Goal: Task Accomplishment & Management: Complete application form

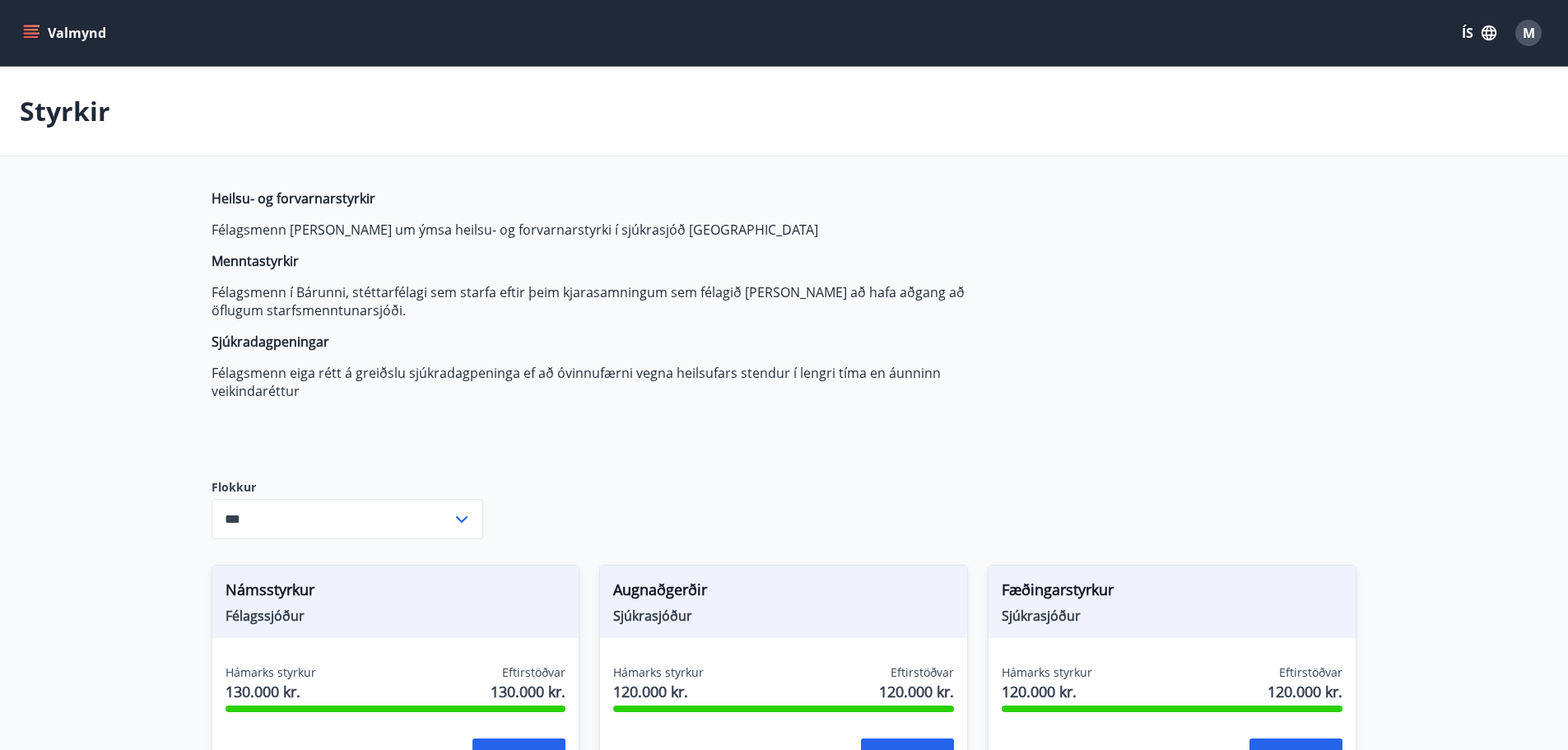
click at [41, 28] on button "Valmynd" at bounding box center [66, 33] width 93 height 30
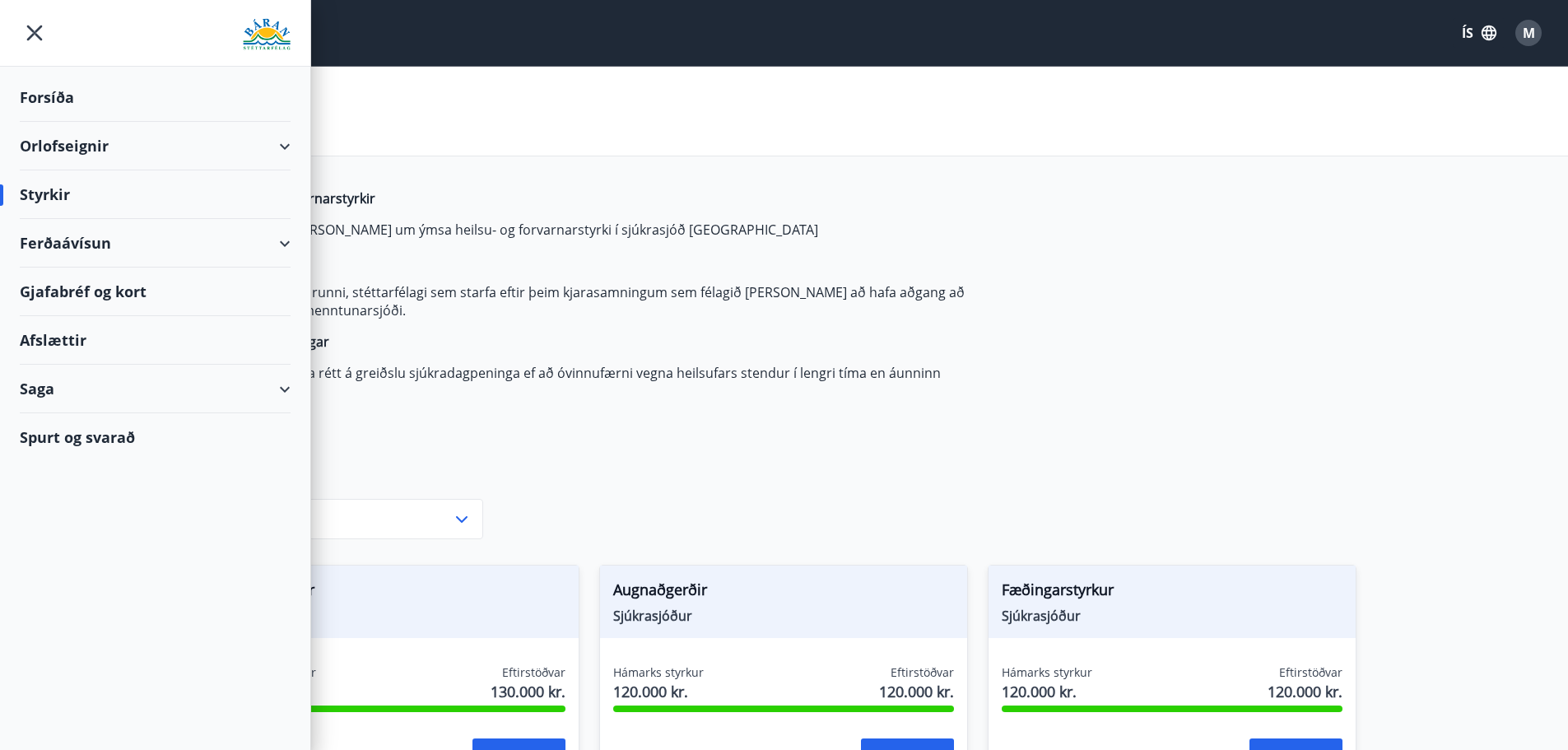
click at [58, 98] on div "Forsíða" at bounding box center [154, 97] width 271 height 49
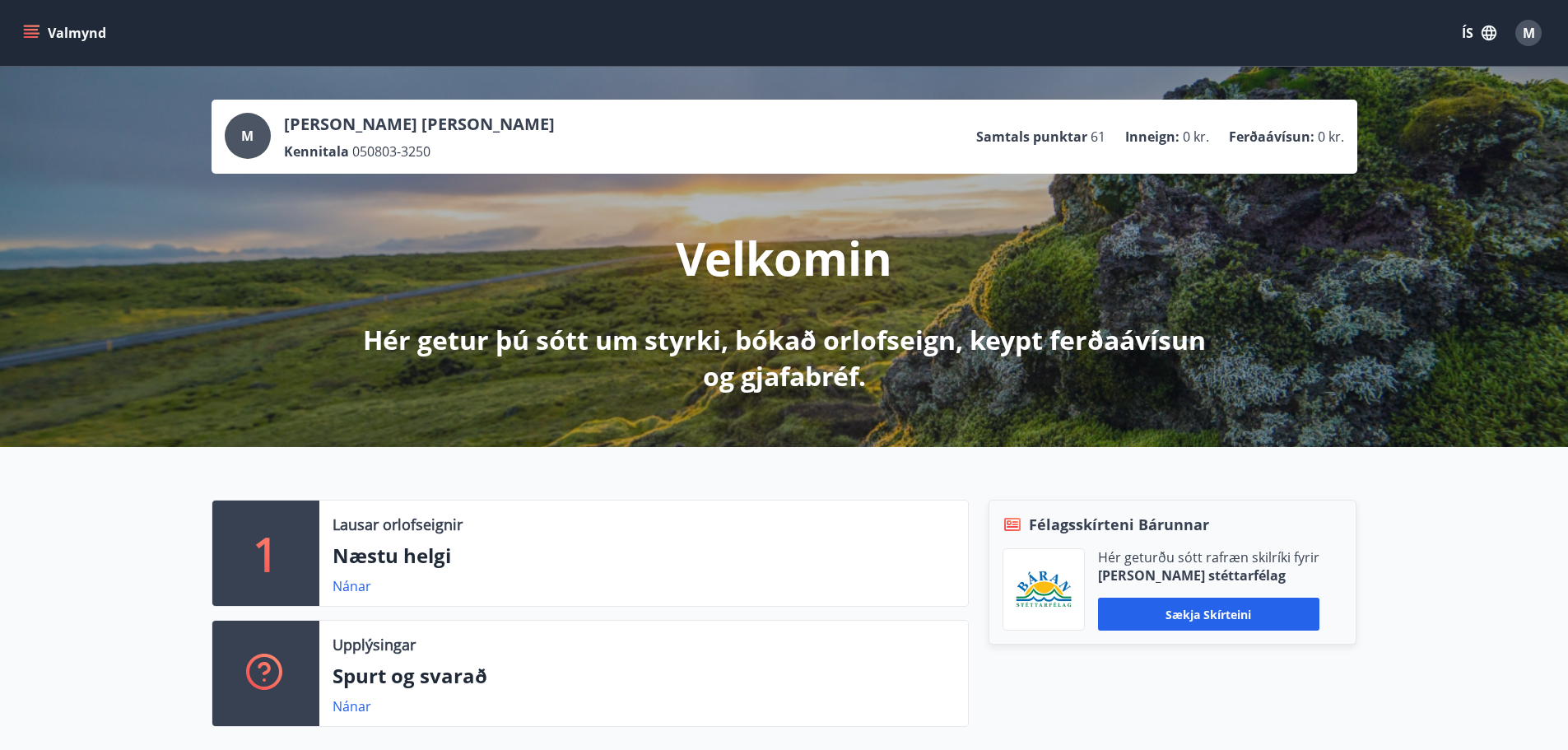
click at [33, 35] on icon "menu" at bounding box center [31, 32] width 17 height 17
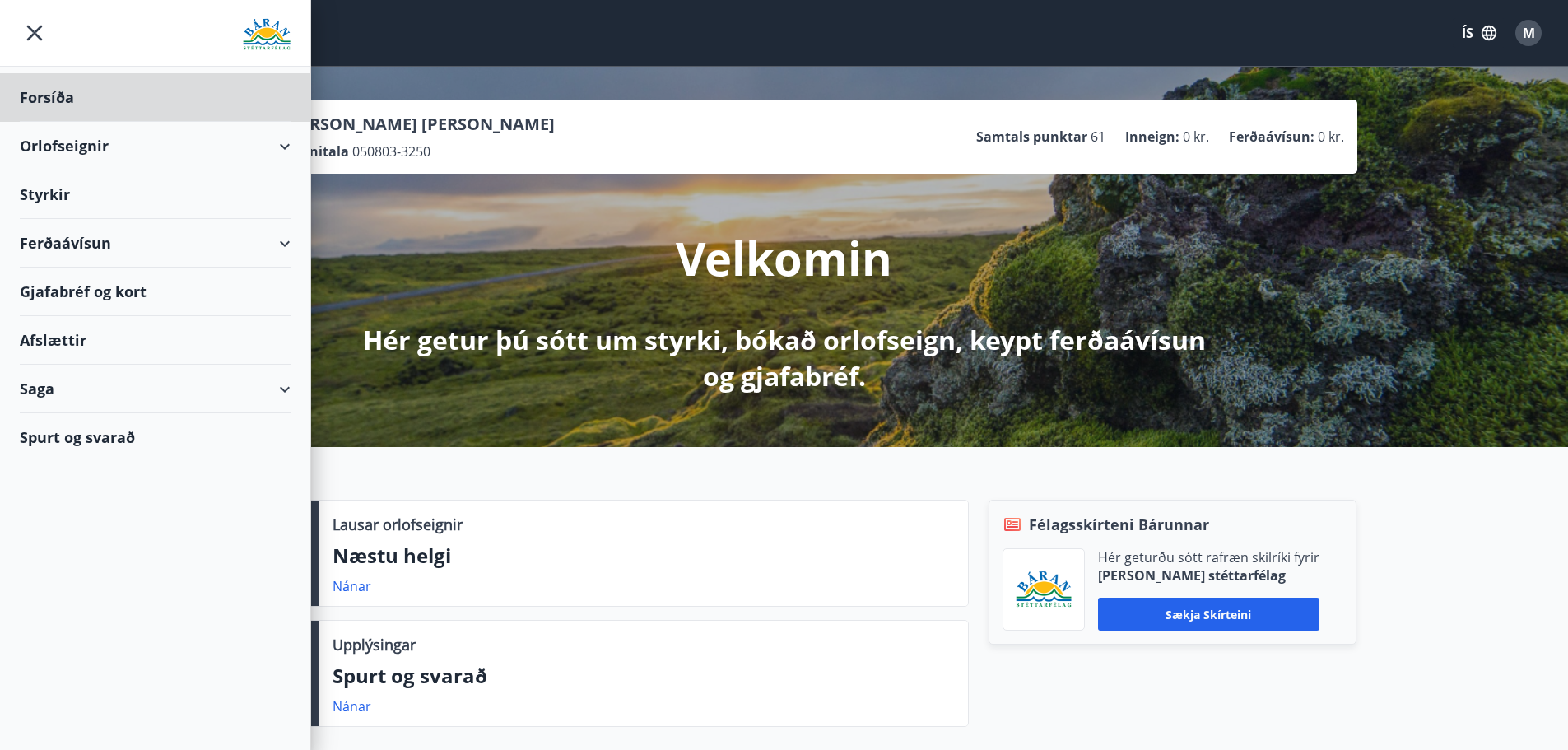
click at [128, 121] on div "Styrkir" at bounding box center [154, 97] width 271 height 49
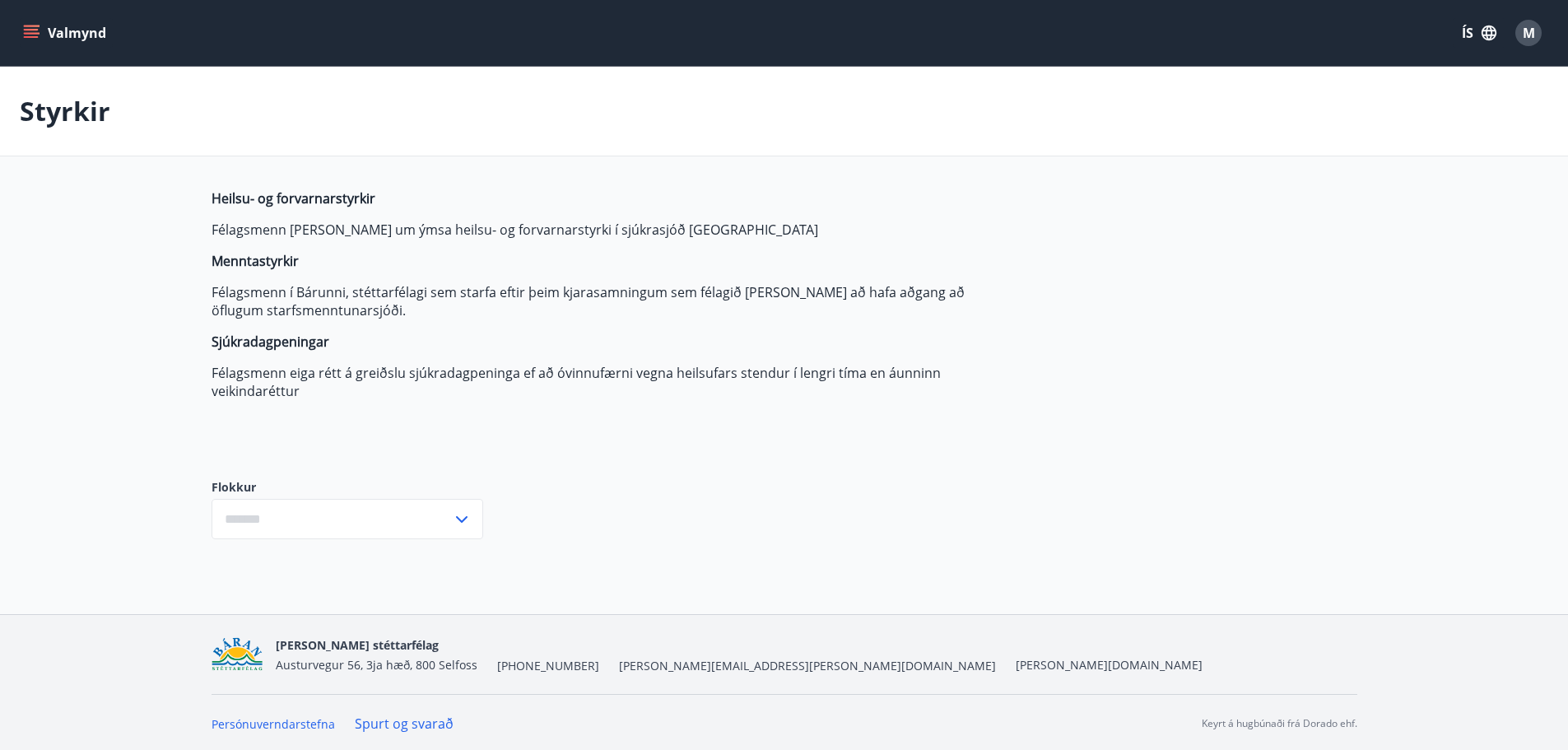
type input "***"
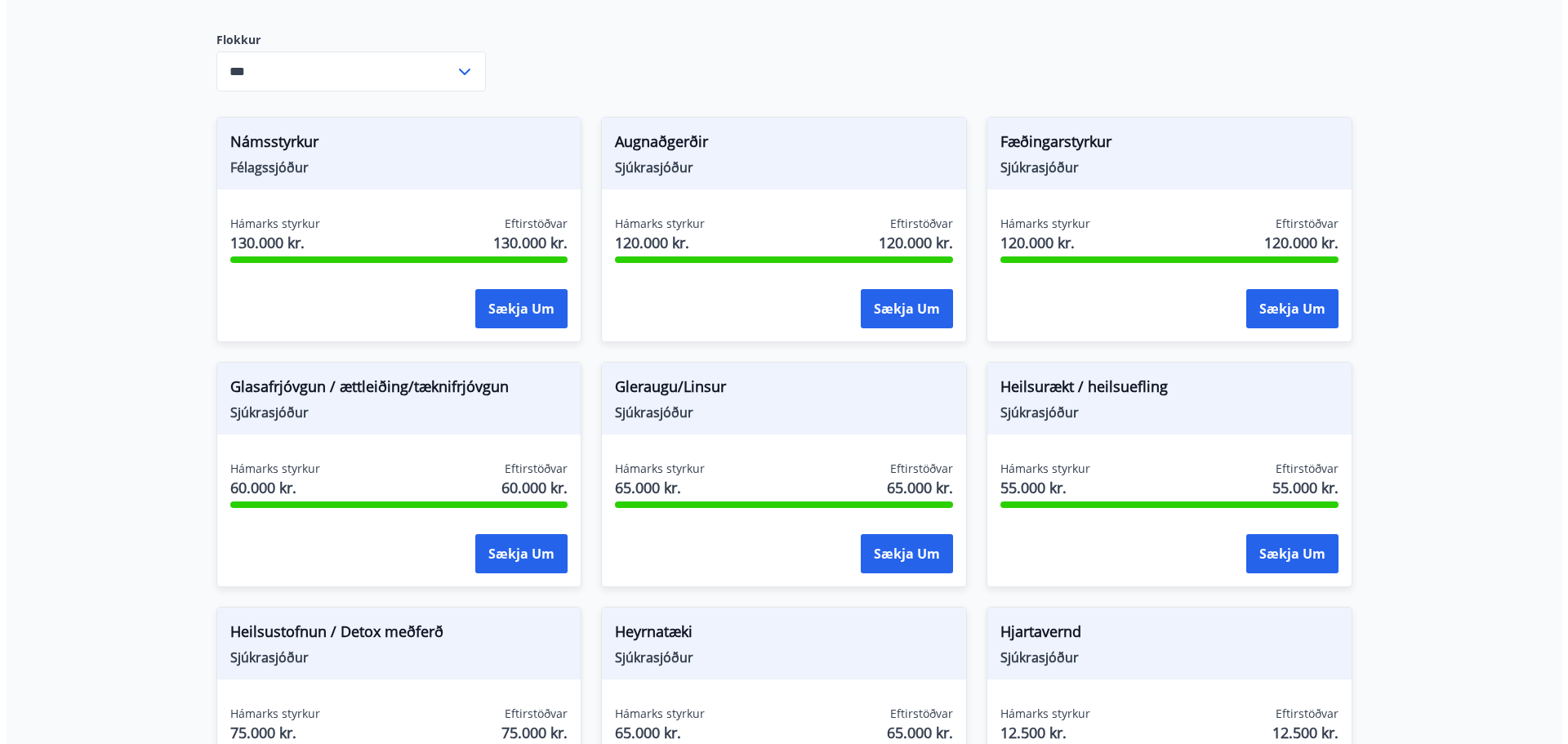
scroll to position [490, 0]
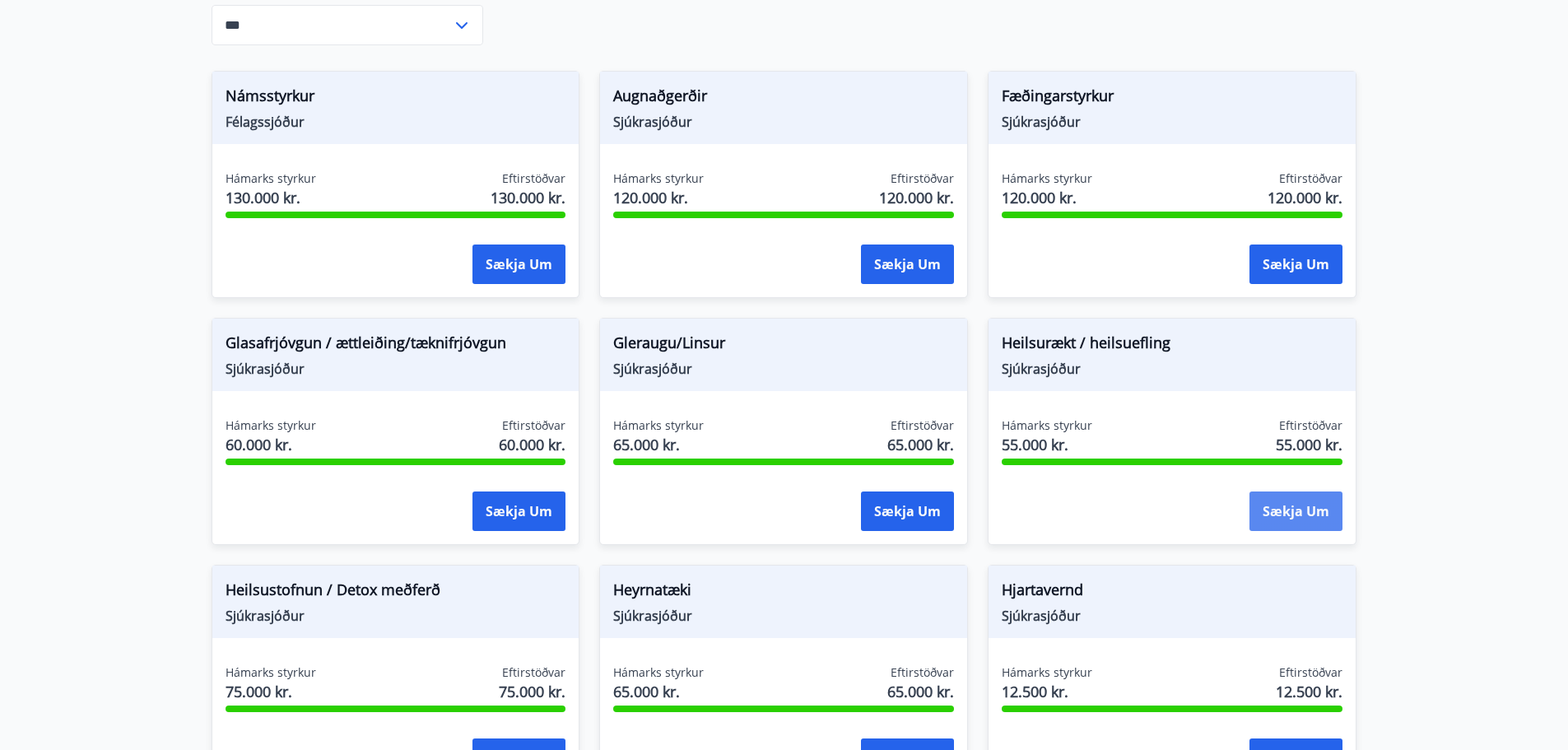
click at [1290, 499] on button "Sækja um" at bounding box center [1296, 511] width 93 height 40
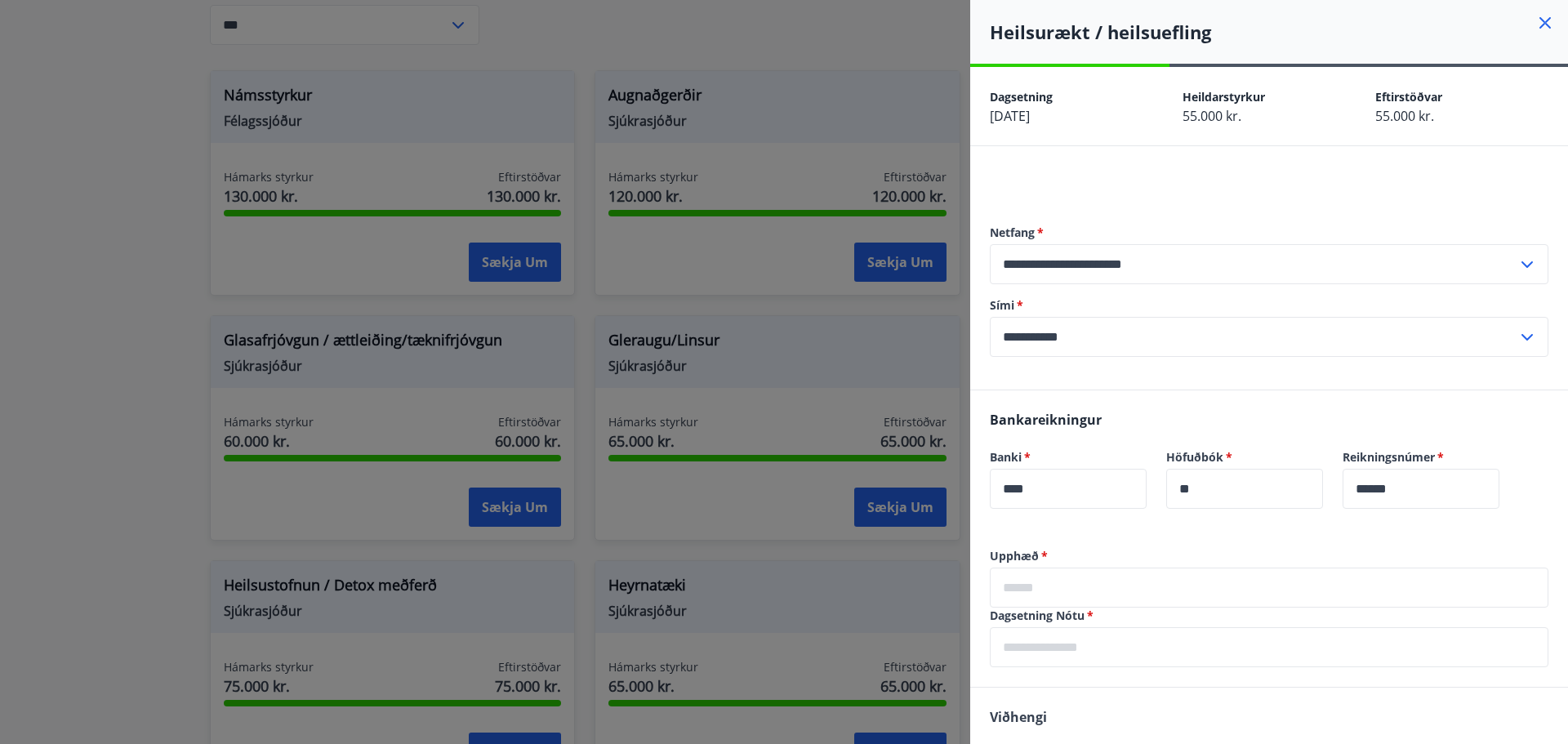
click at [1090, 582] on input "text" at bounding box center [1269, 588] width 559 height 40
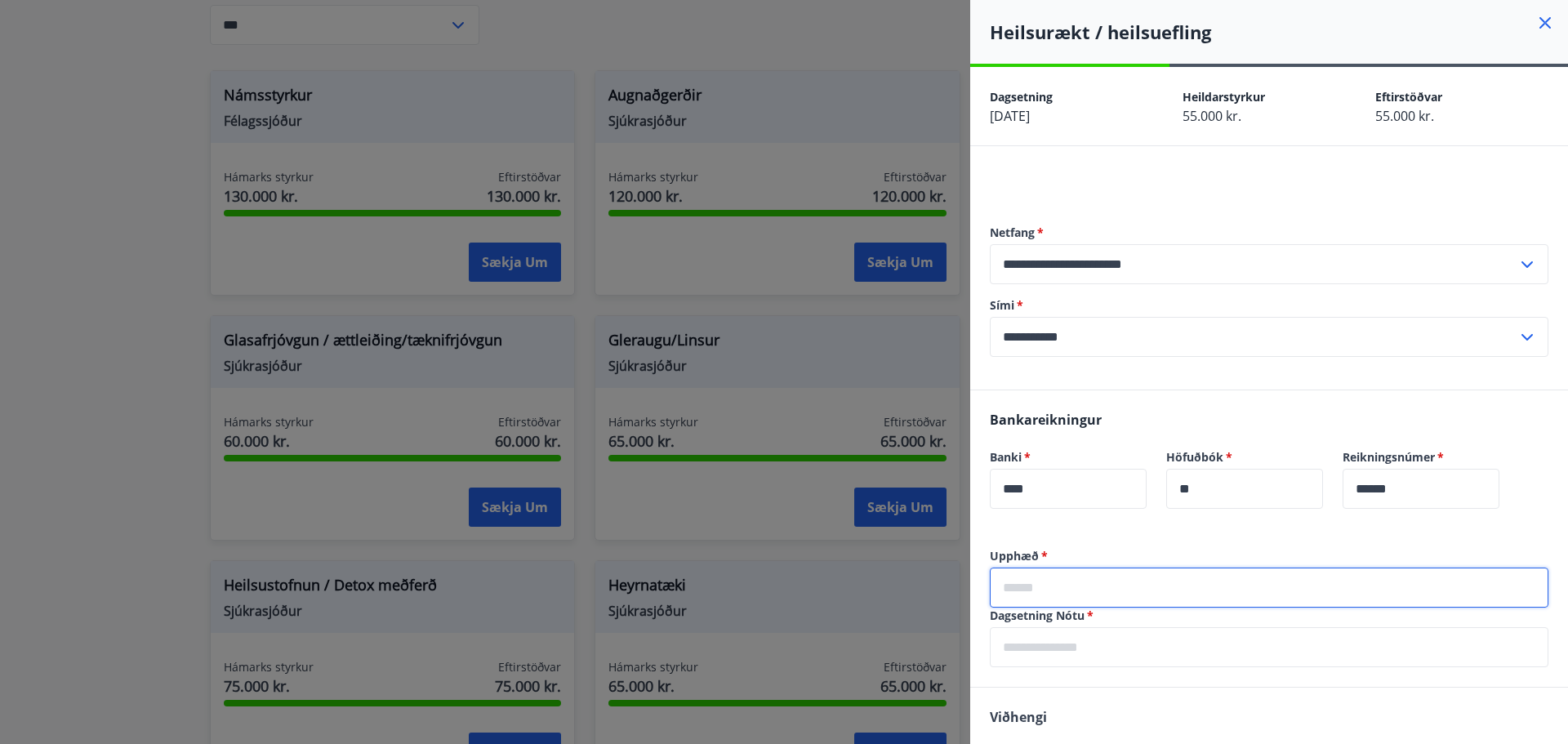
click at [1535, 18] on icon at bounding box center [1545, 23] width 19 height 19
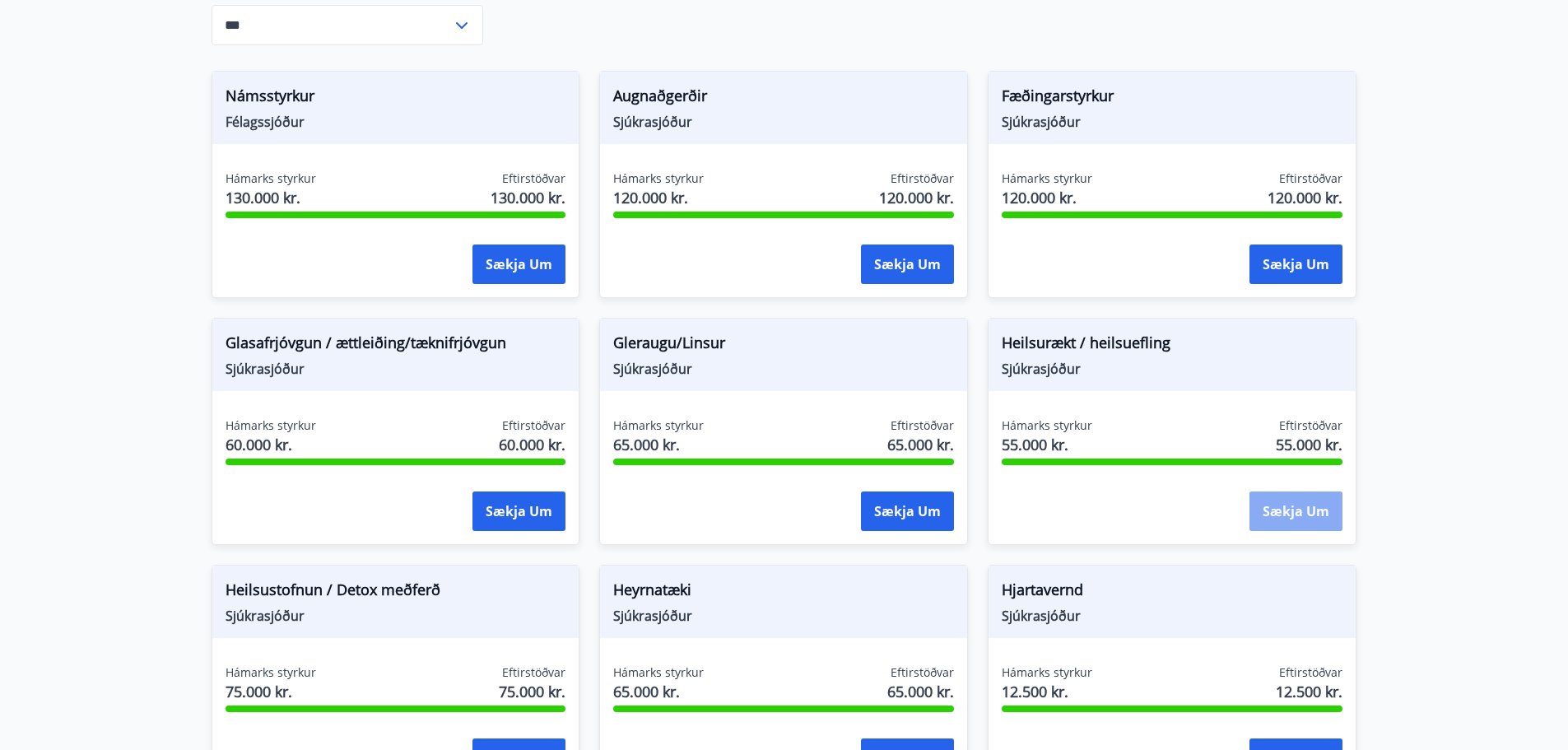
click at [1291, 520] on button "Sækja um" at bounding box center [1296, 511] width 93 height 40
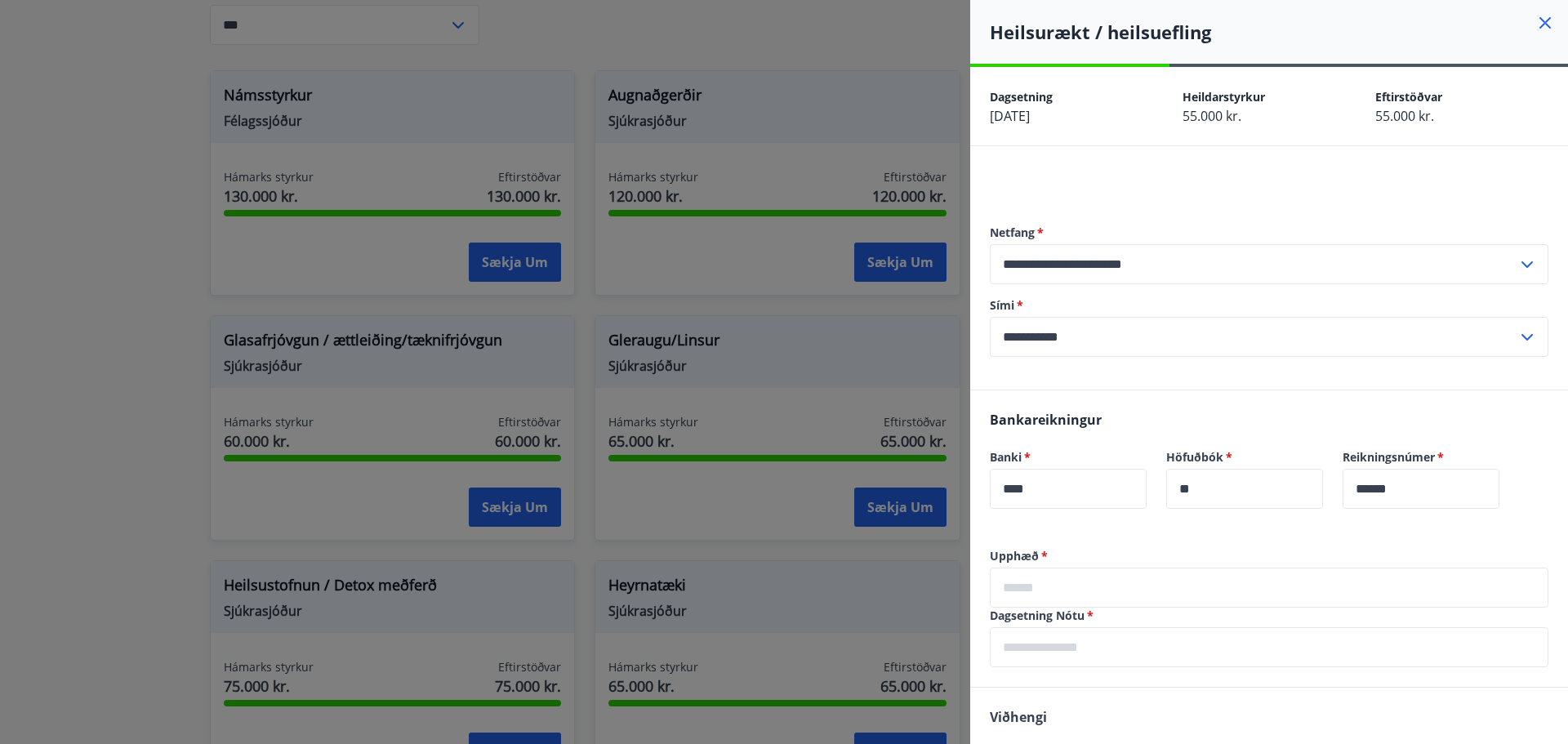
click at [1096, 585] on input "text" at bounding box center [1269, 588] width 559 height 40
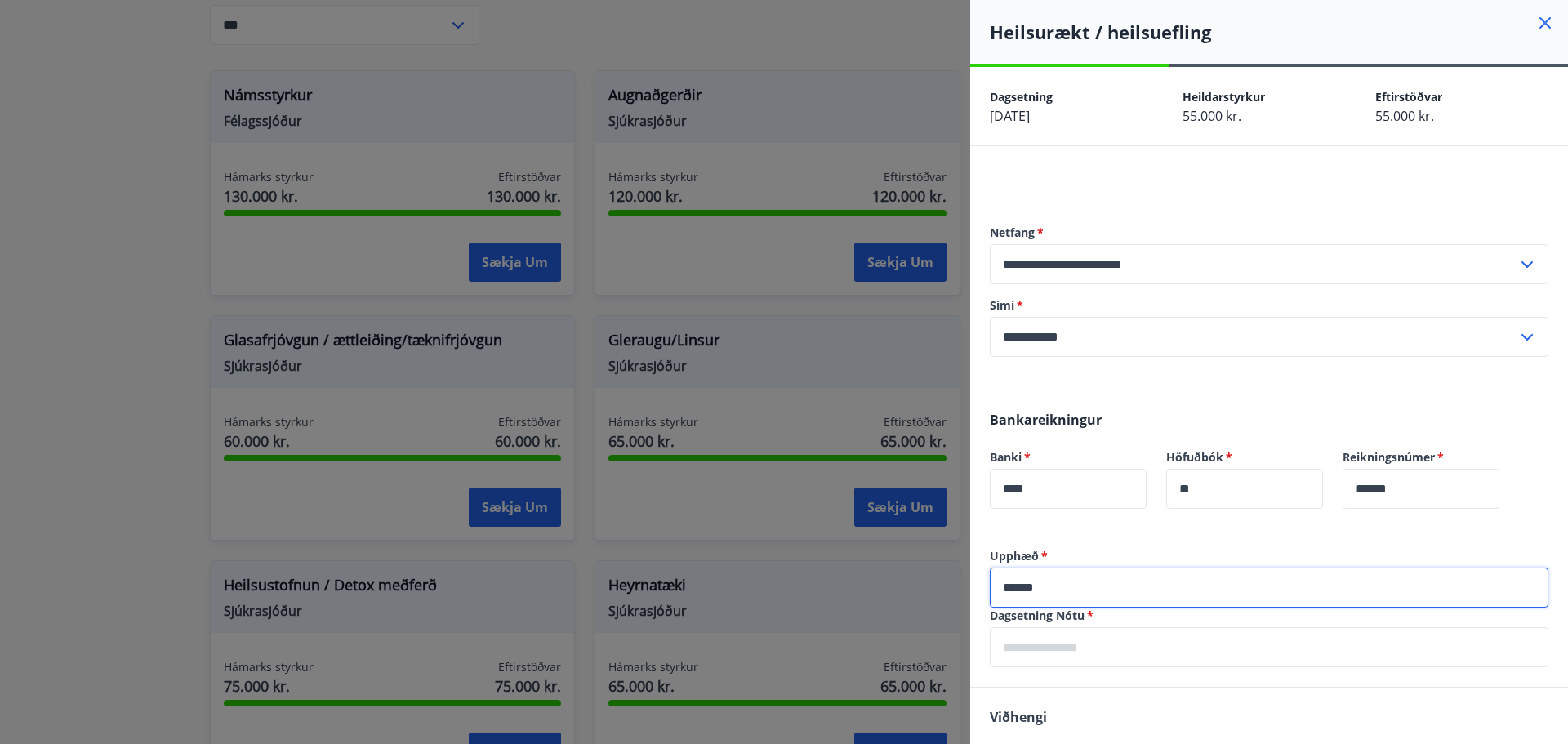
type input "******"
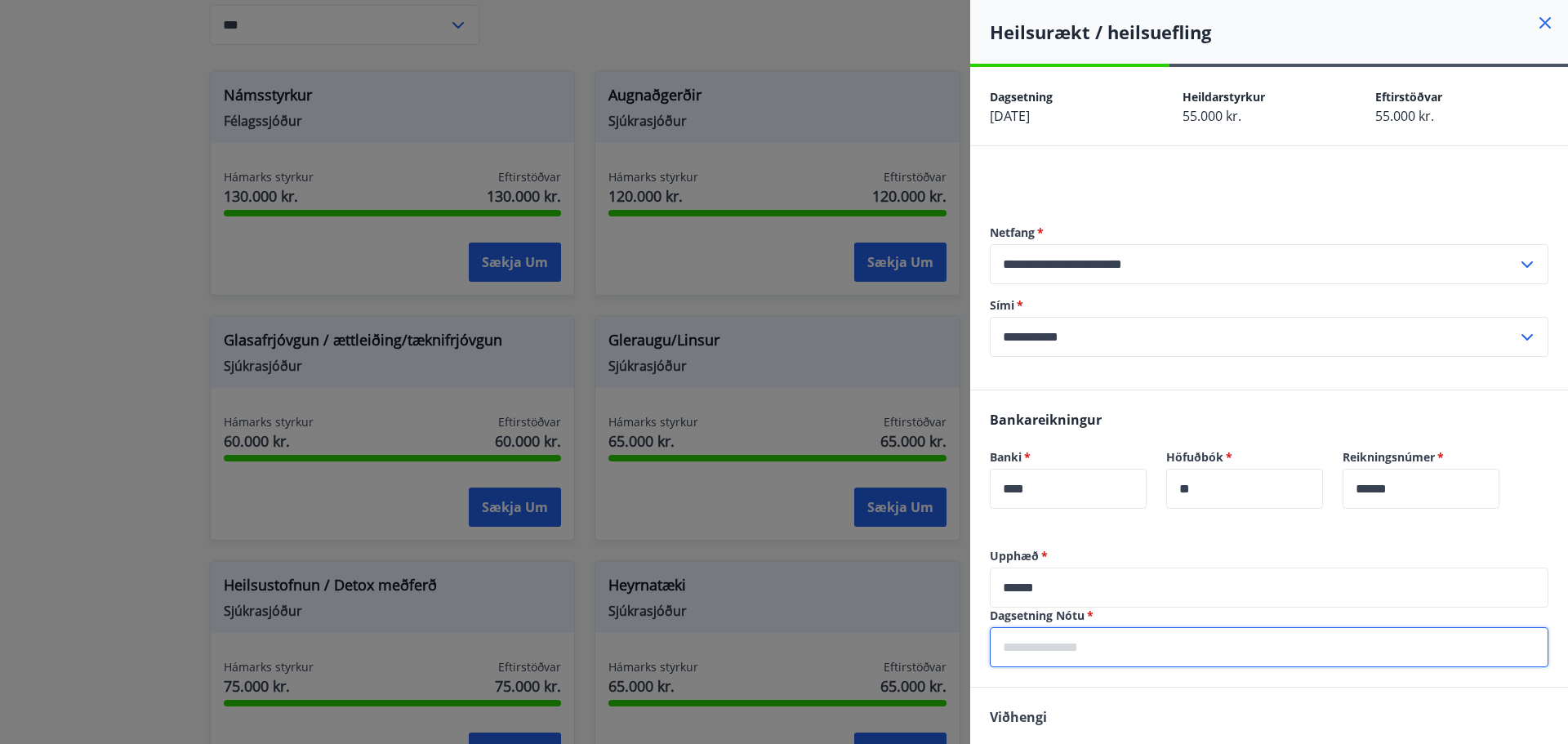
click at [1128, 650] on input "text" at bounding box center [1269, 648] width 559 height 40
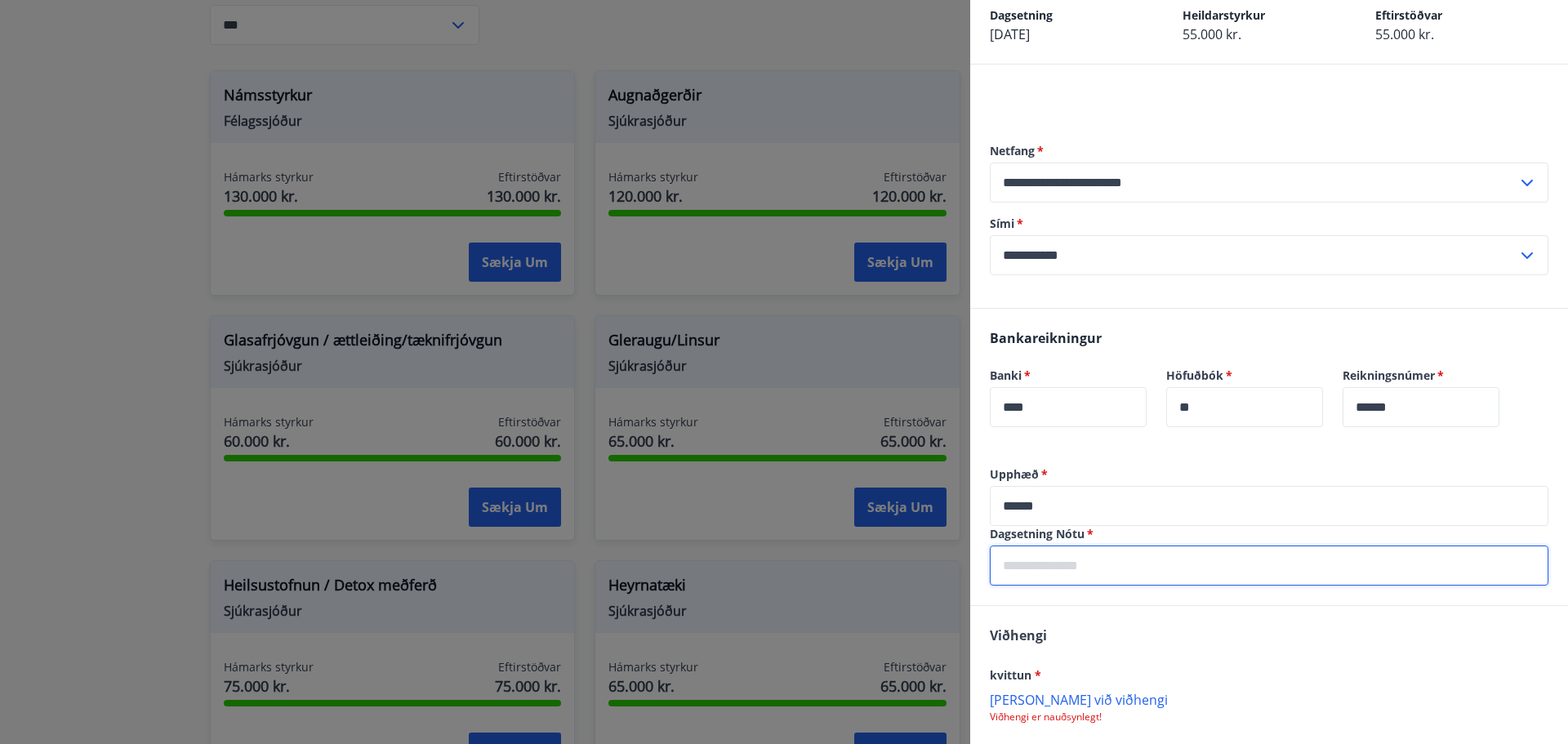
scroll to position [163, 0]
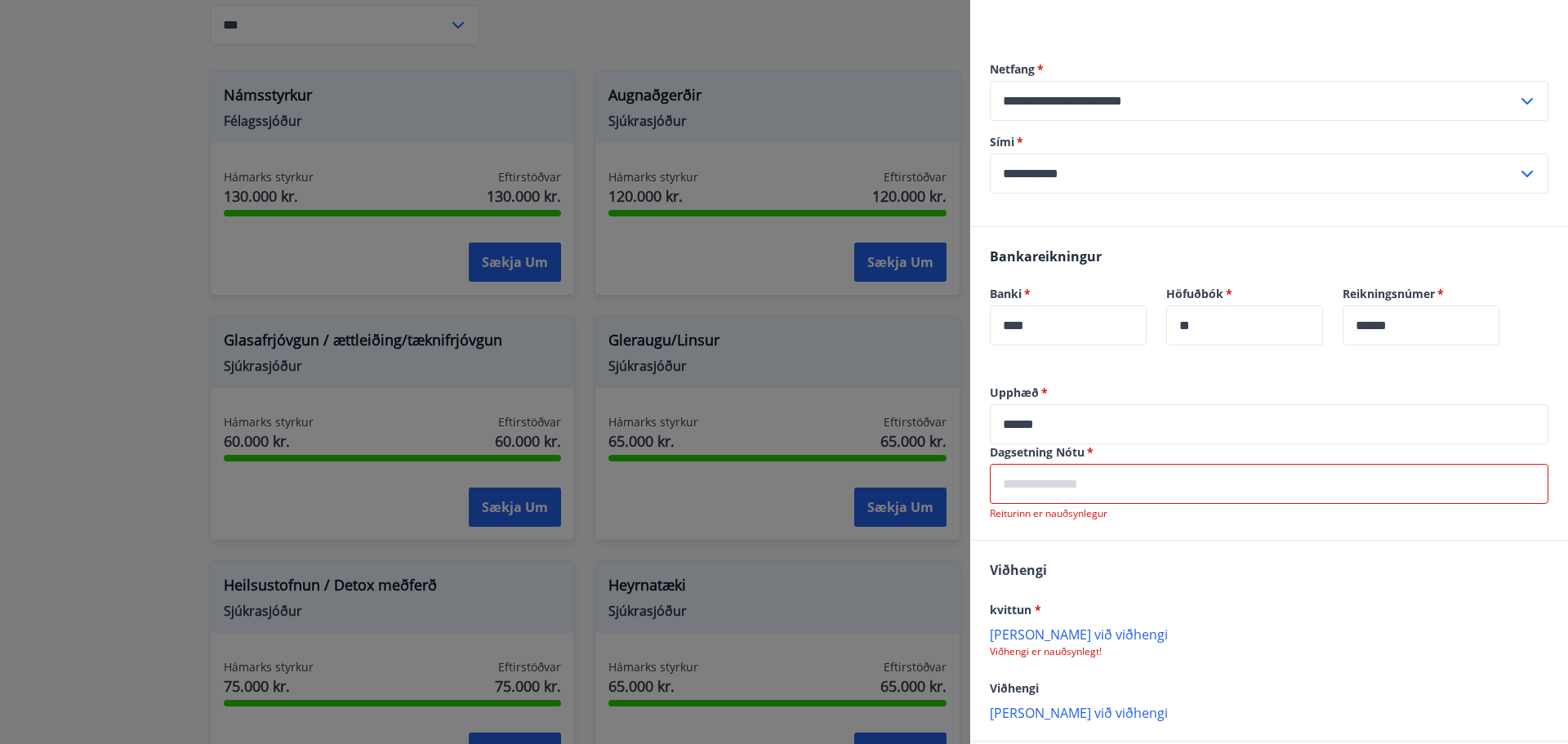
click at [1090, 624] on div "kvittun * [PERSON_NAME] við viðhengi Viðhengi er nauðsynlegt!" at bounding box center [1269, 628] width 559 height 59
click at [1061, 636] on p "[PERSON_NAME] við viðhengi" at bounding box center [1269, 633] width 559 height 16
click at [1038, 716] on p "[PERSON_NAME] við viðhengi" at bounding box center [1269, 713] width 559 height 16
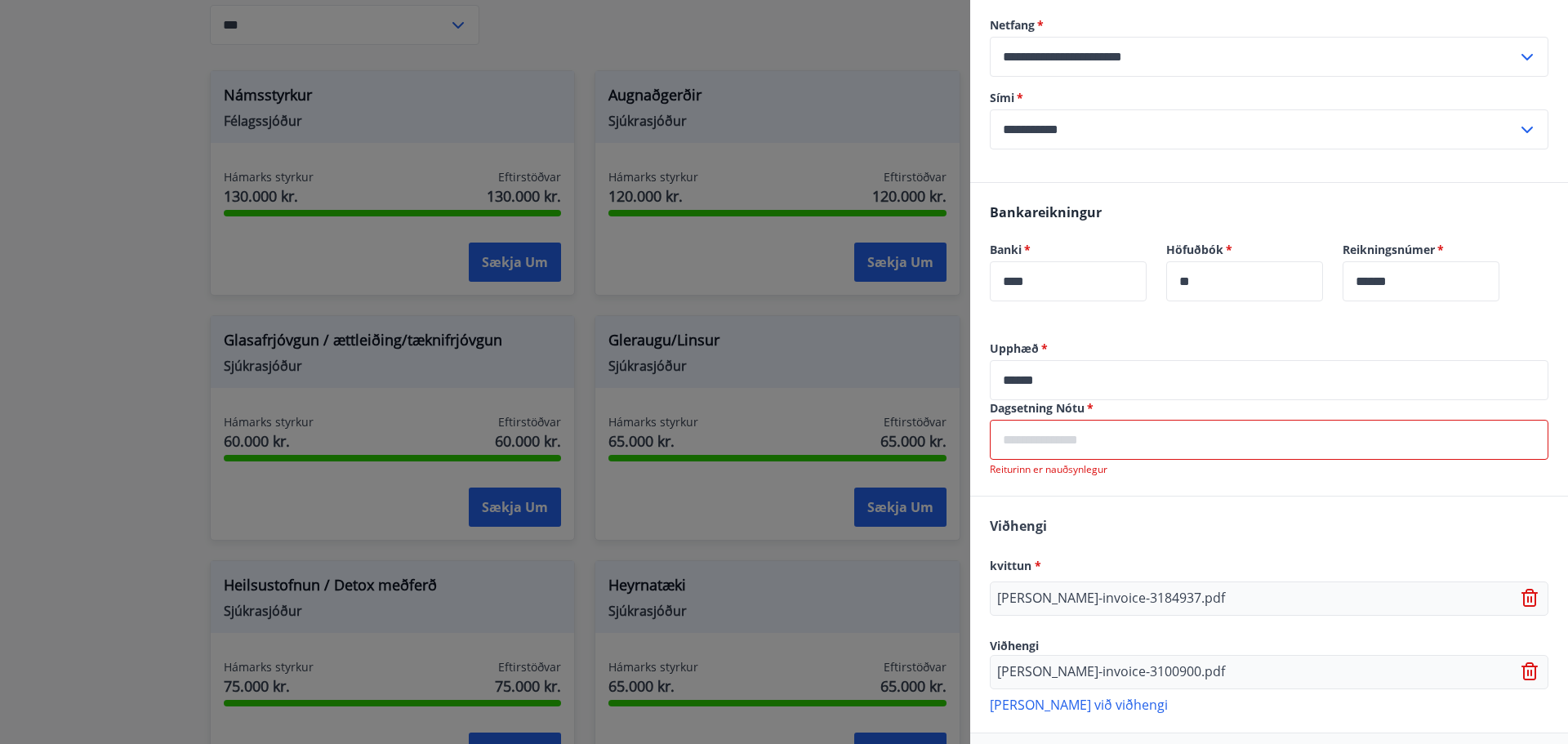
scroll to position [245, 0]
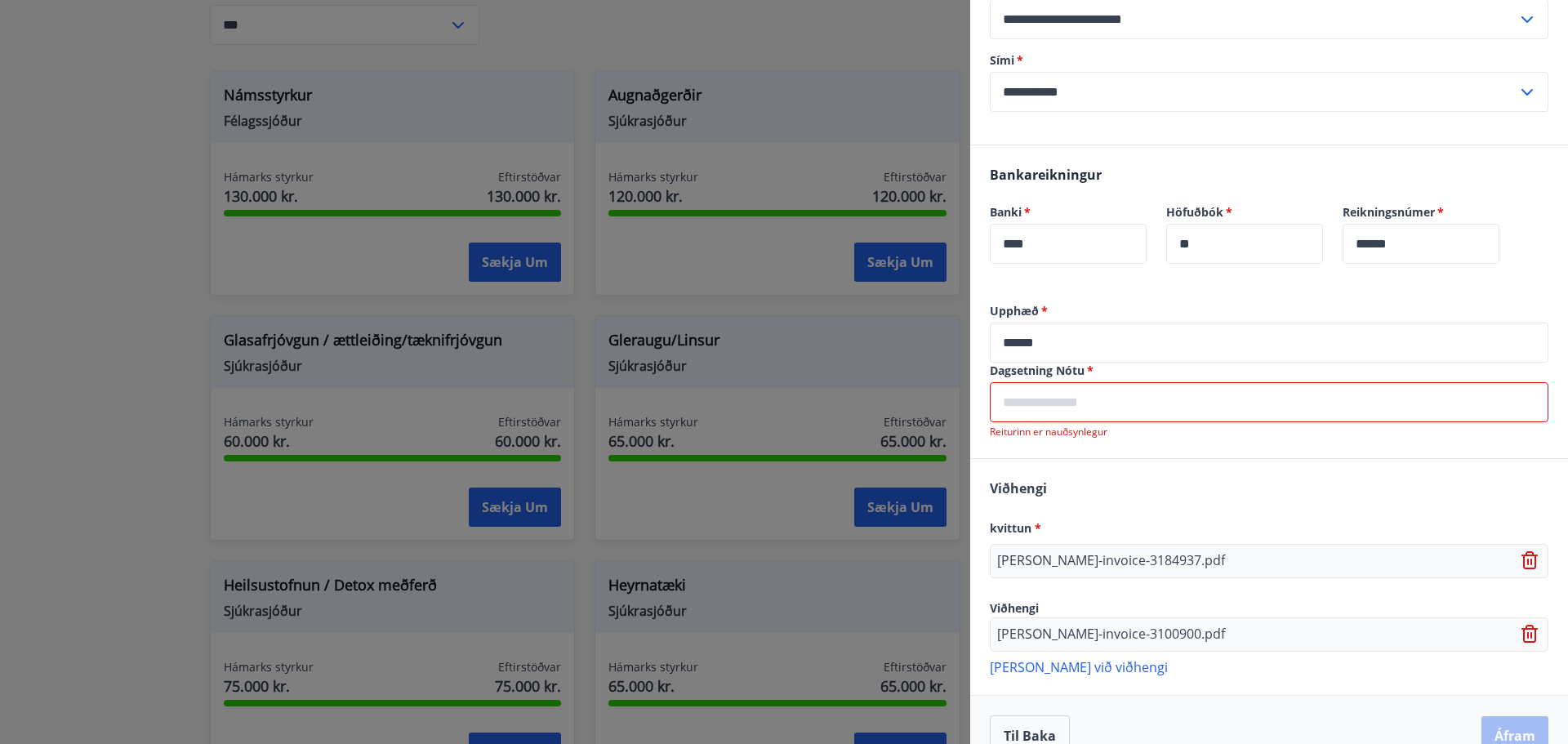
click at [1042, 669] on p "[PERSON_NAME] við viðhengi" at bounding box center [1269, 666] width 559 height 16
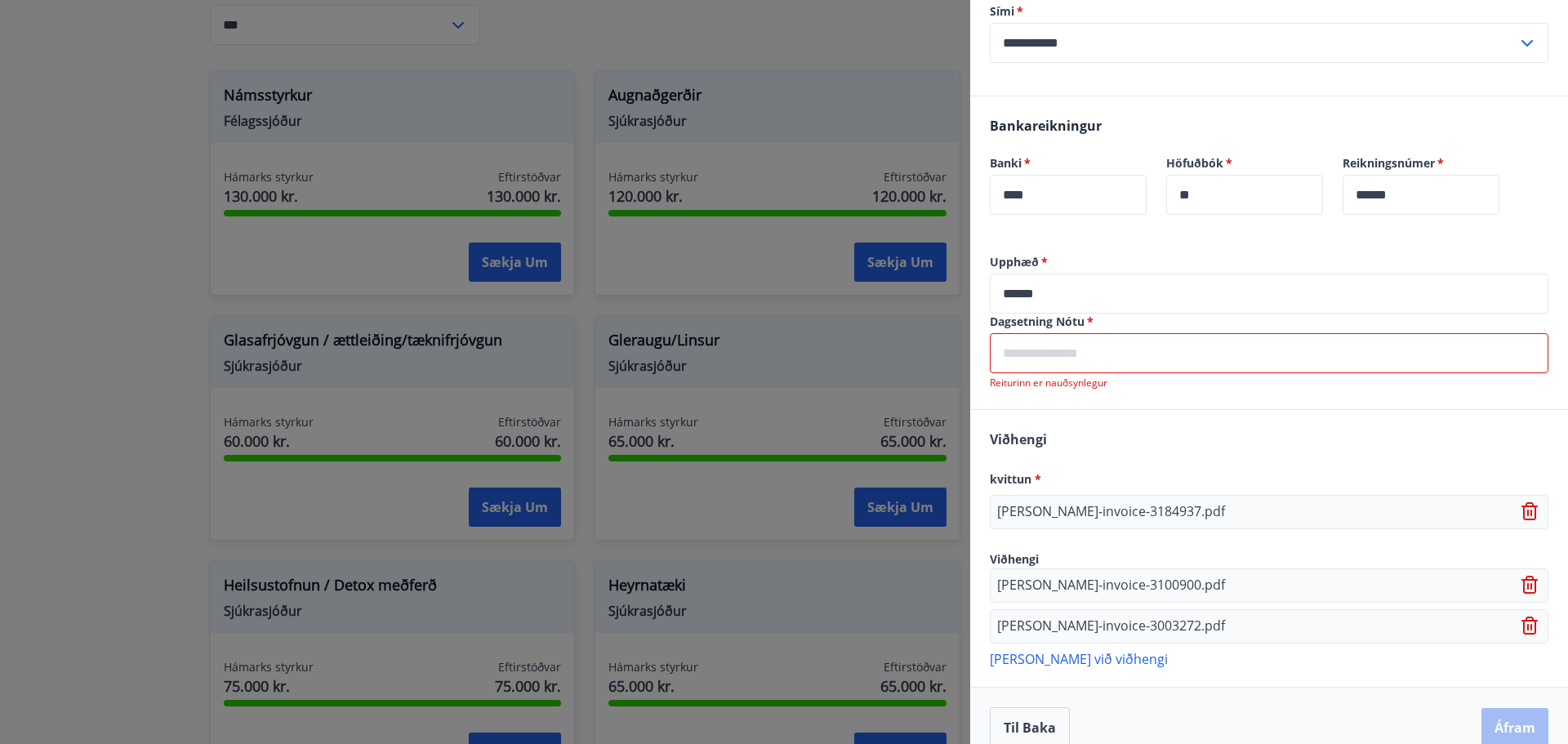
scroll to position [318, 0]
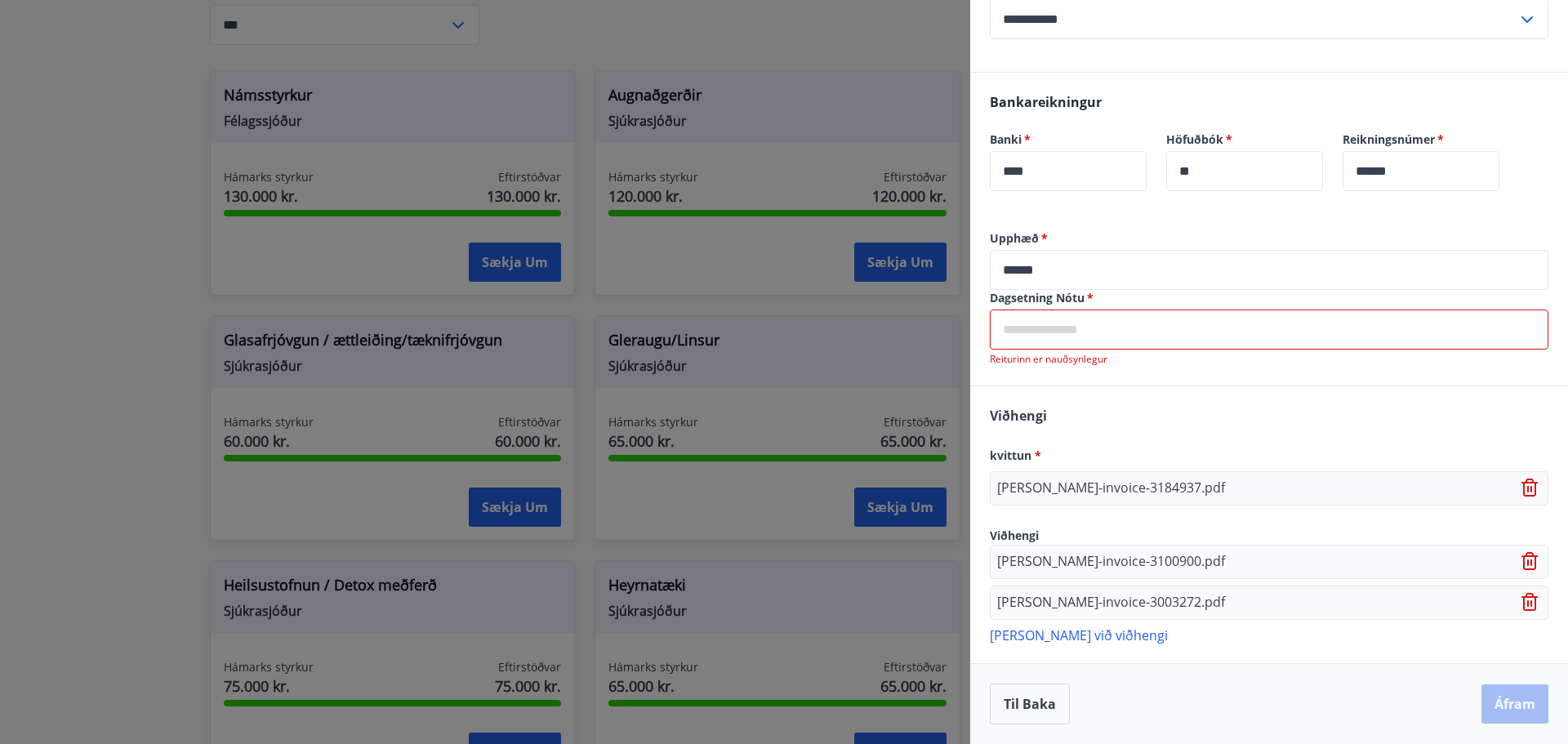
click at [1031, 639] on p "[PERSON_NAME] við viðhengi" at bounding box center [1269, 634] width 559 height 16
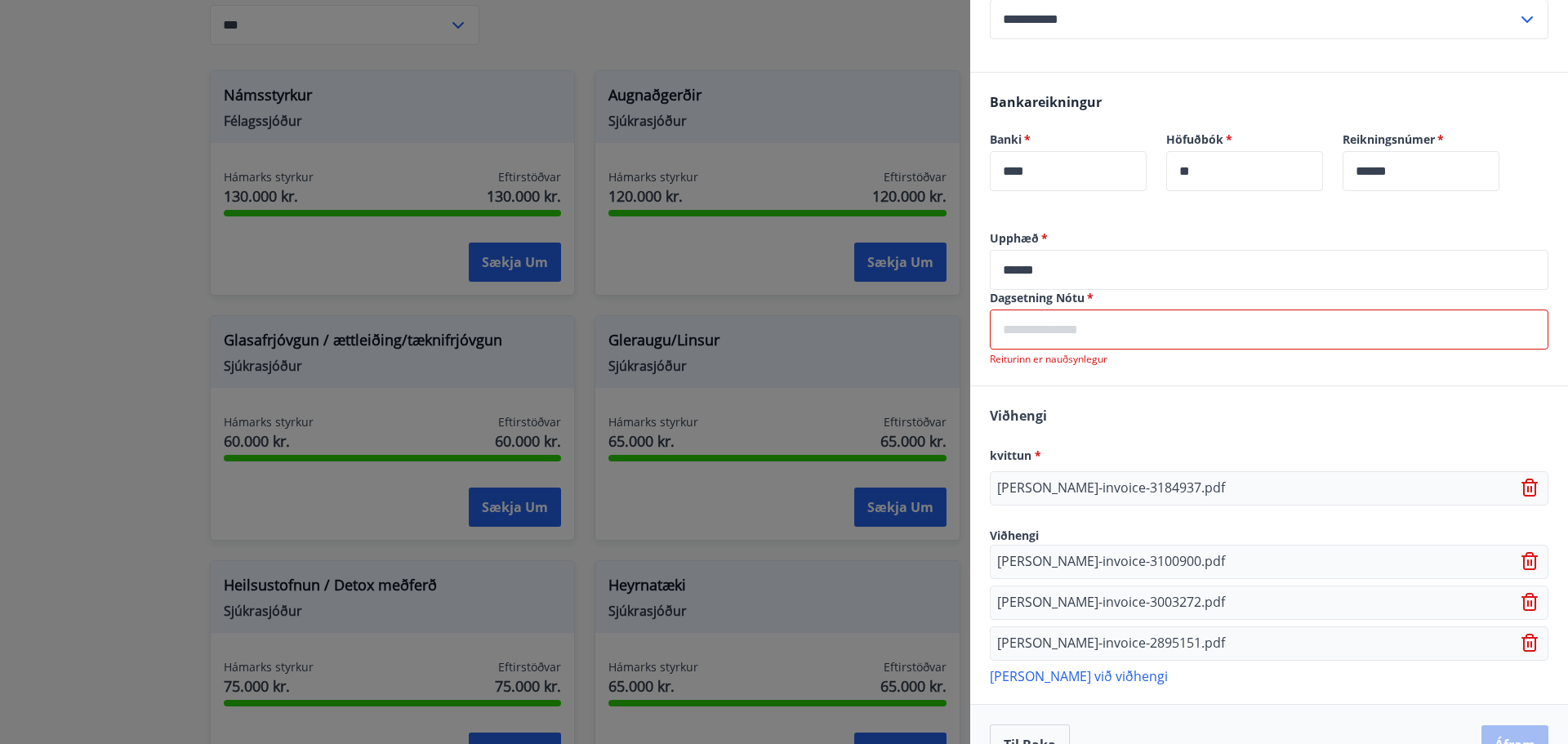
click at [1026, 675] on p "[PERSON_NAME] við viðhengi" at bounding box center [1269, 675] width 559 height 16
click at [1072, 335] on input "text" at bounding box center [1269, 330] width 559 height 40
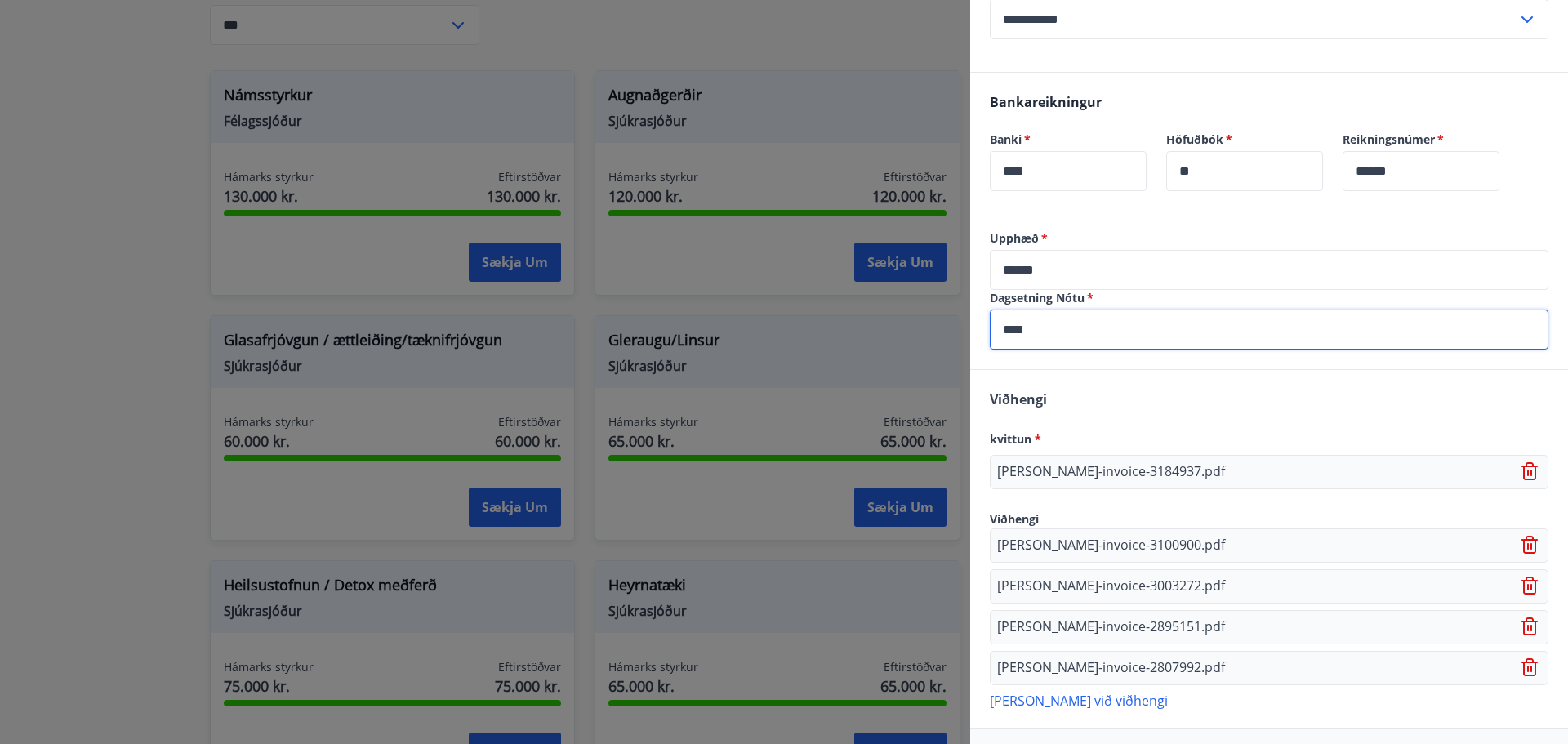
click at [1040, 327] on input "***" at bounding box center [1269, 330] width 559 height 40
type input "*"
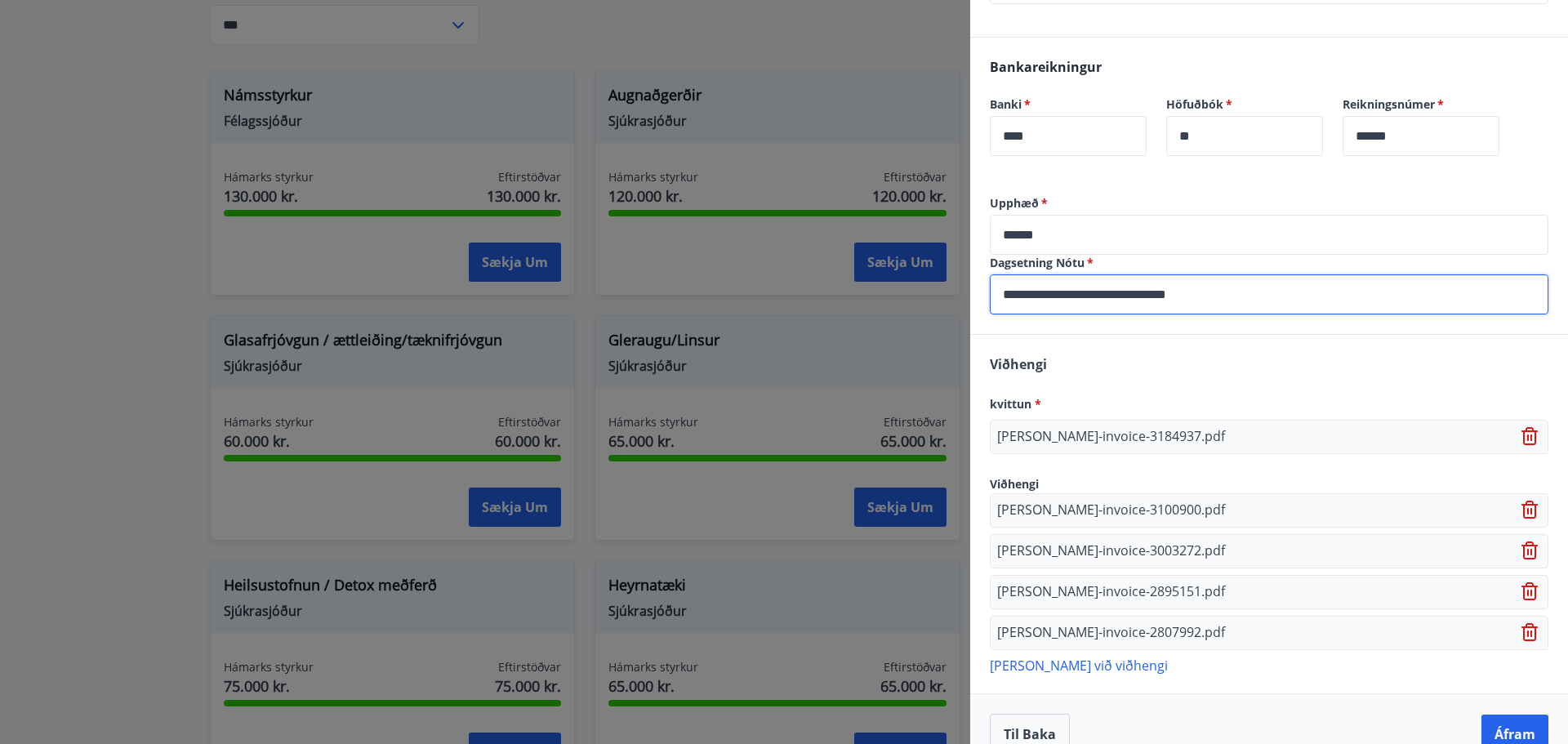
scroll to position [383, 0]
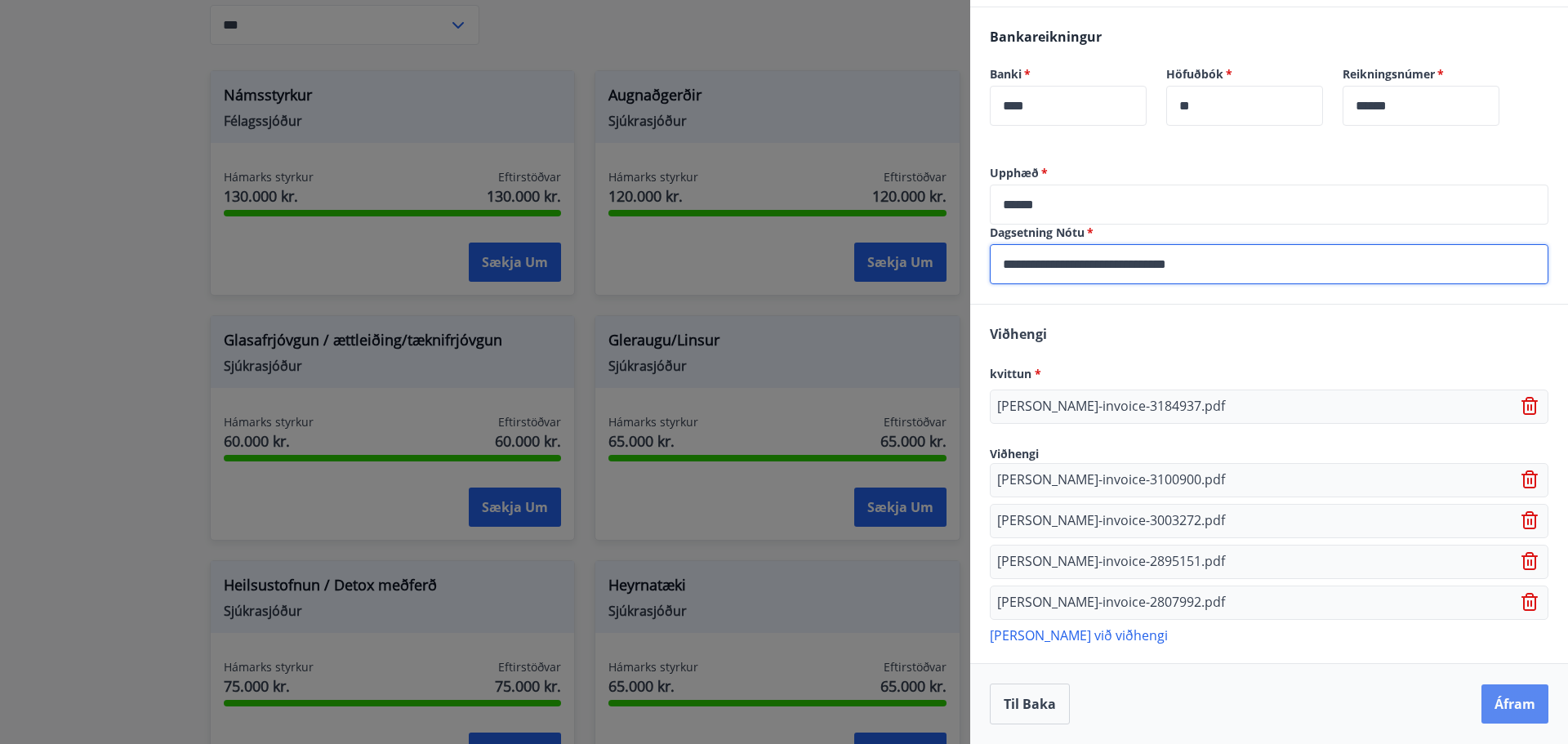
type input "**********"
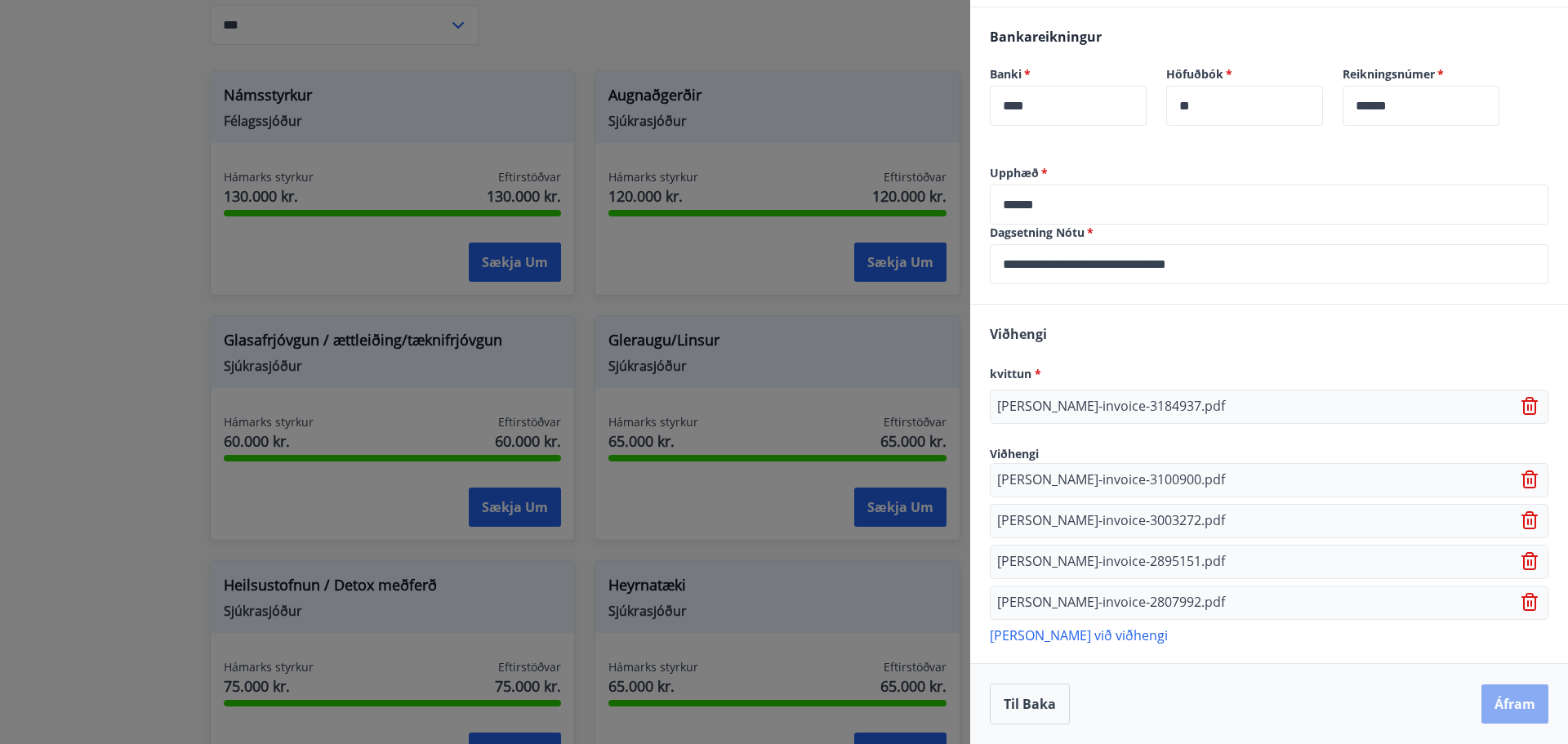
click at [1510, 700] on button "Áfram" at bounding box center [1514, 704] width 66 height 40
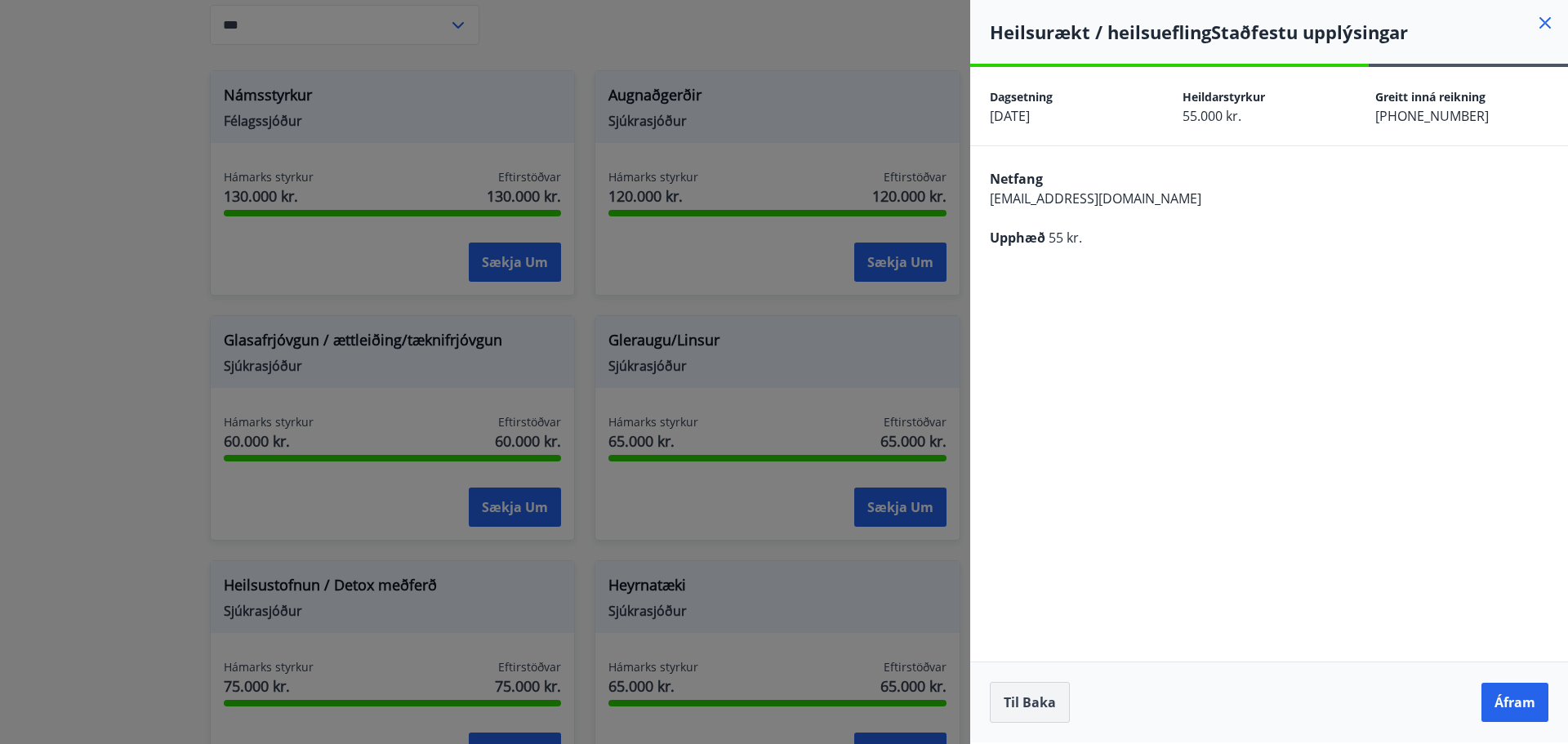
click at [1023, 715] on button "Til baka" at bounding box center [1029, 702] width 80 height 40
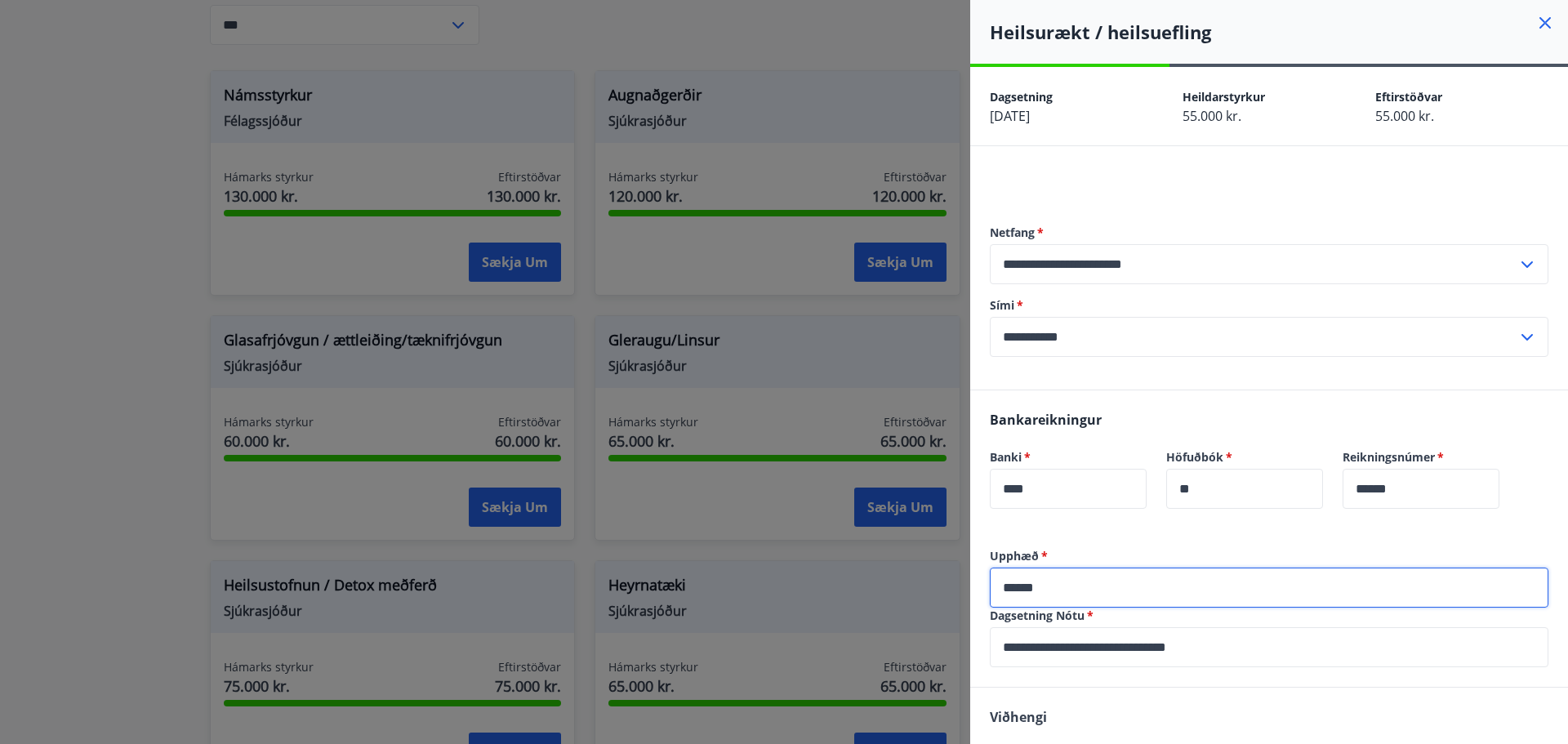
click at [1059, 583] on input "******" at bounding box center [1269, 588] width 559 height 40
type input "*"
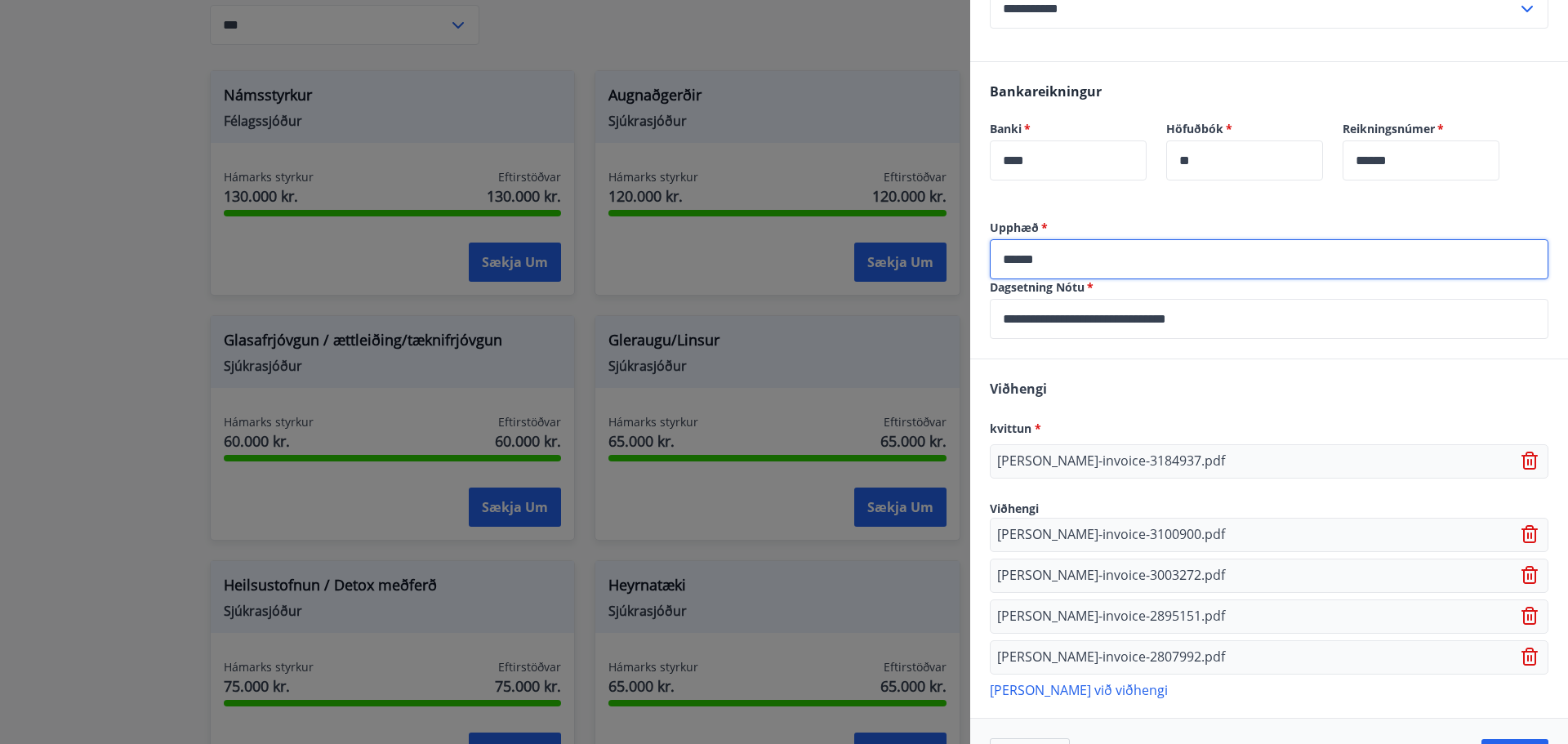
scroll to position [383, 0]
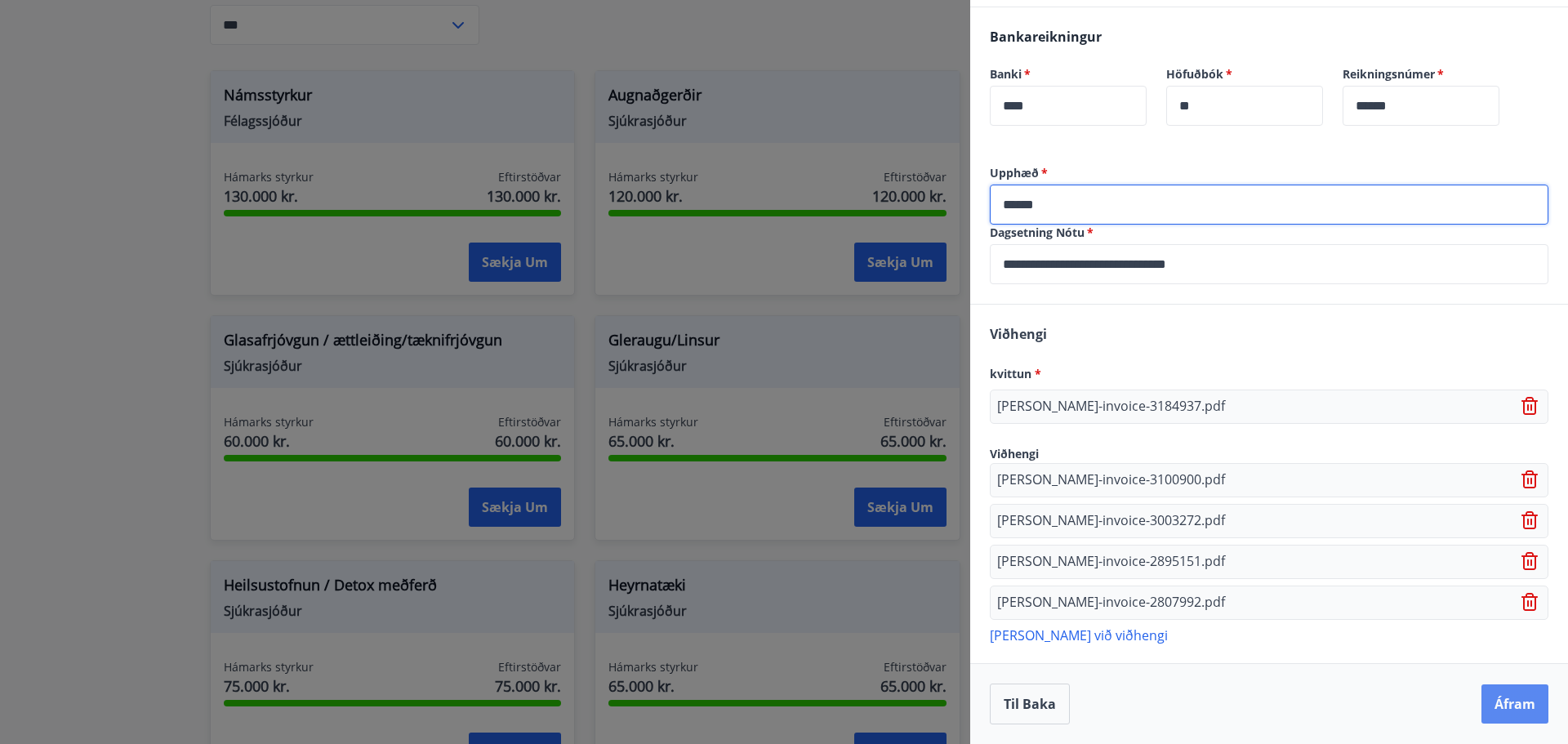
click at [1498, 703] on button "Áfram" at bounding box center [1514, 704] width 66 height 40
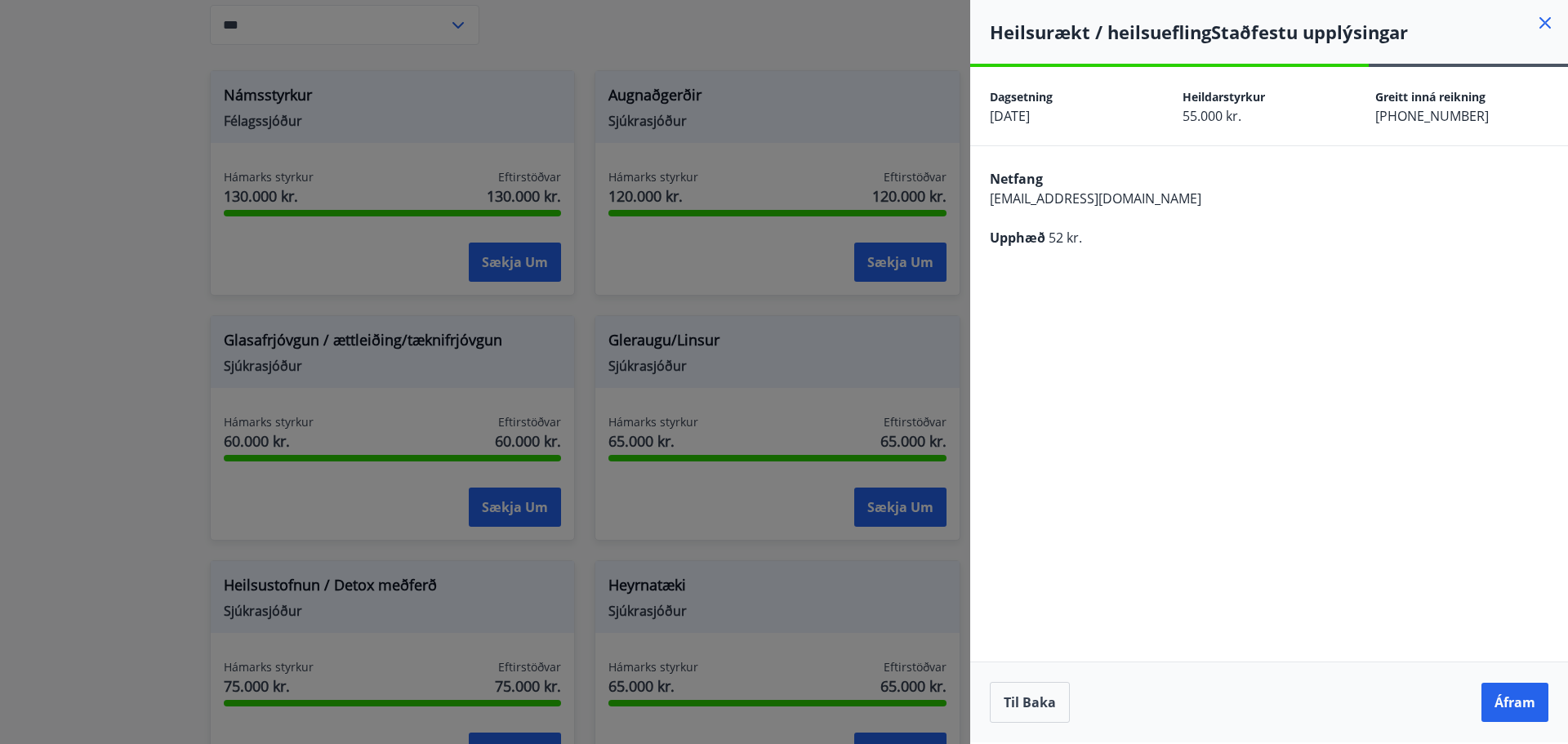
scroll to position [0, 0]
click at [1019, 702] on button "Til baka" at bounding box center [1029, 702] width 80 height 40
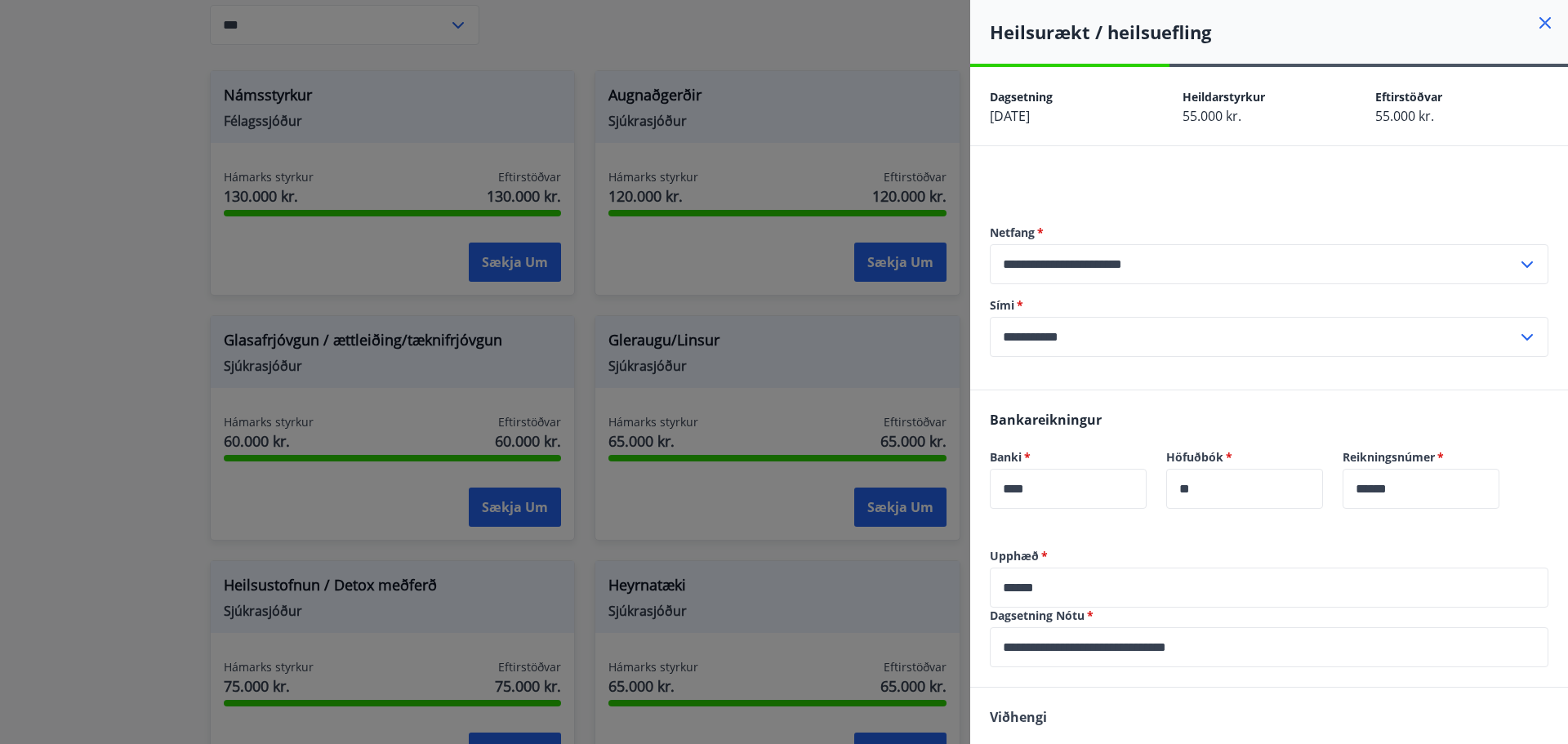
click at [1062, 587] on input "******" at bounding box center [1269, 588] width 559 height 40
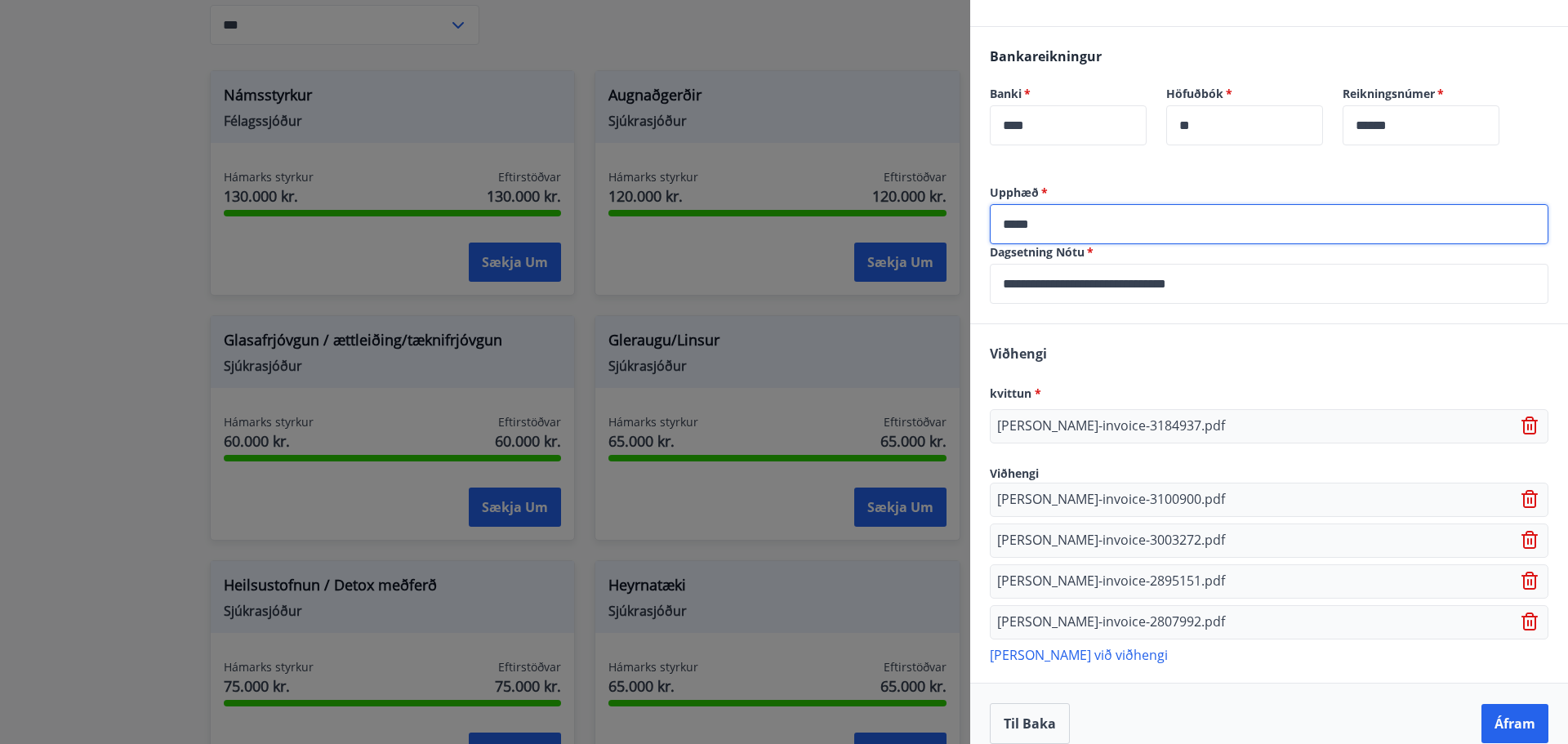
scroll to position [383, 0]
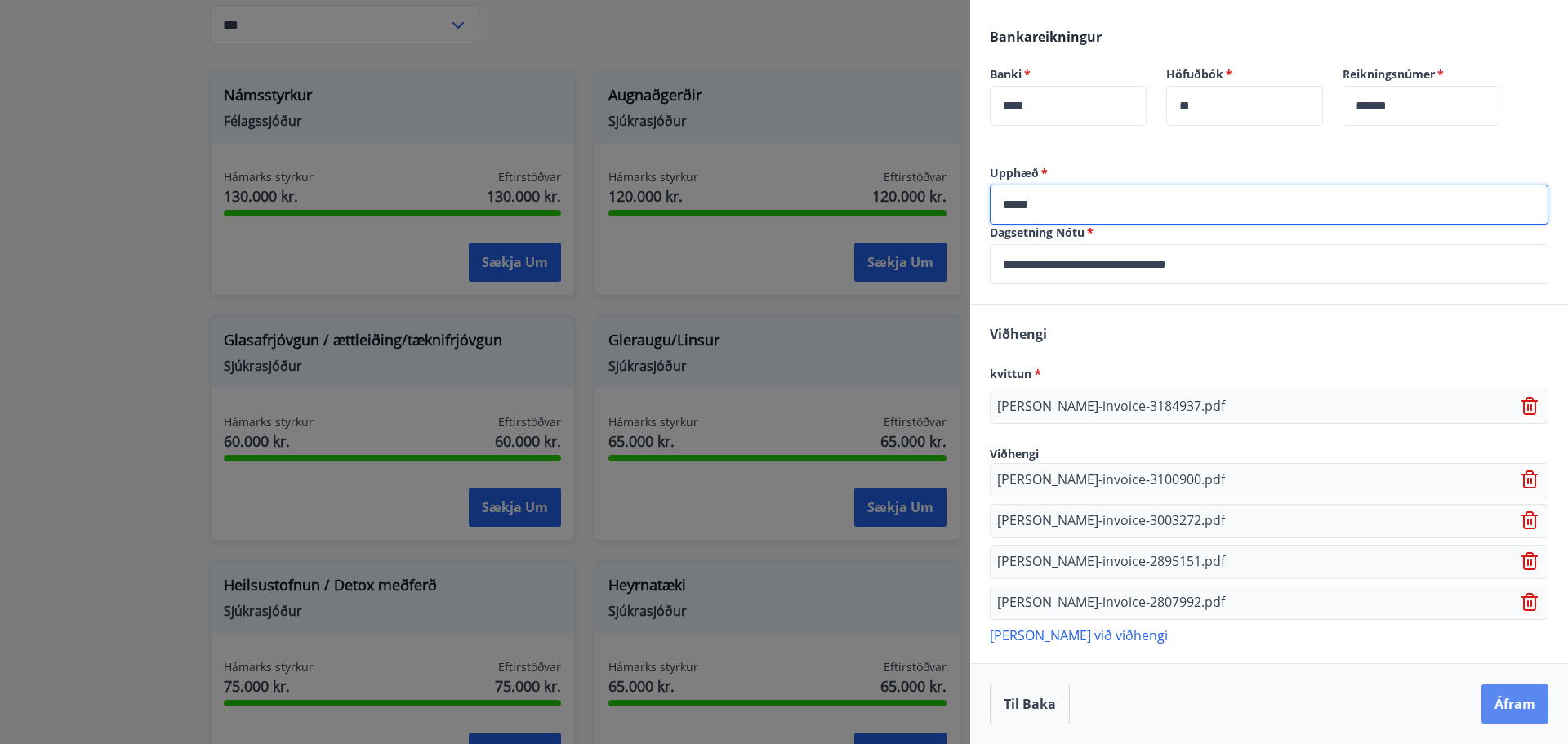
type input "*****"
click at [1482, 701] on button "Áfram" at bounding box center [1514, 704] width 66 height 40
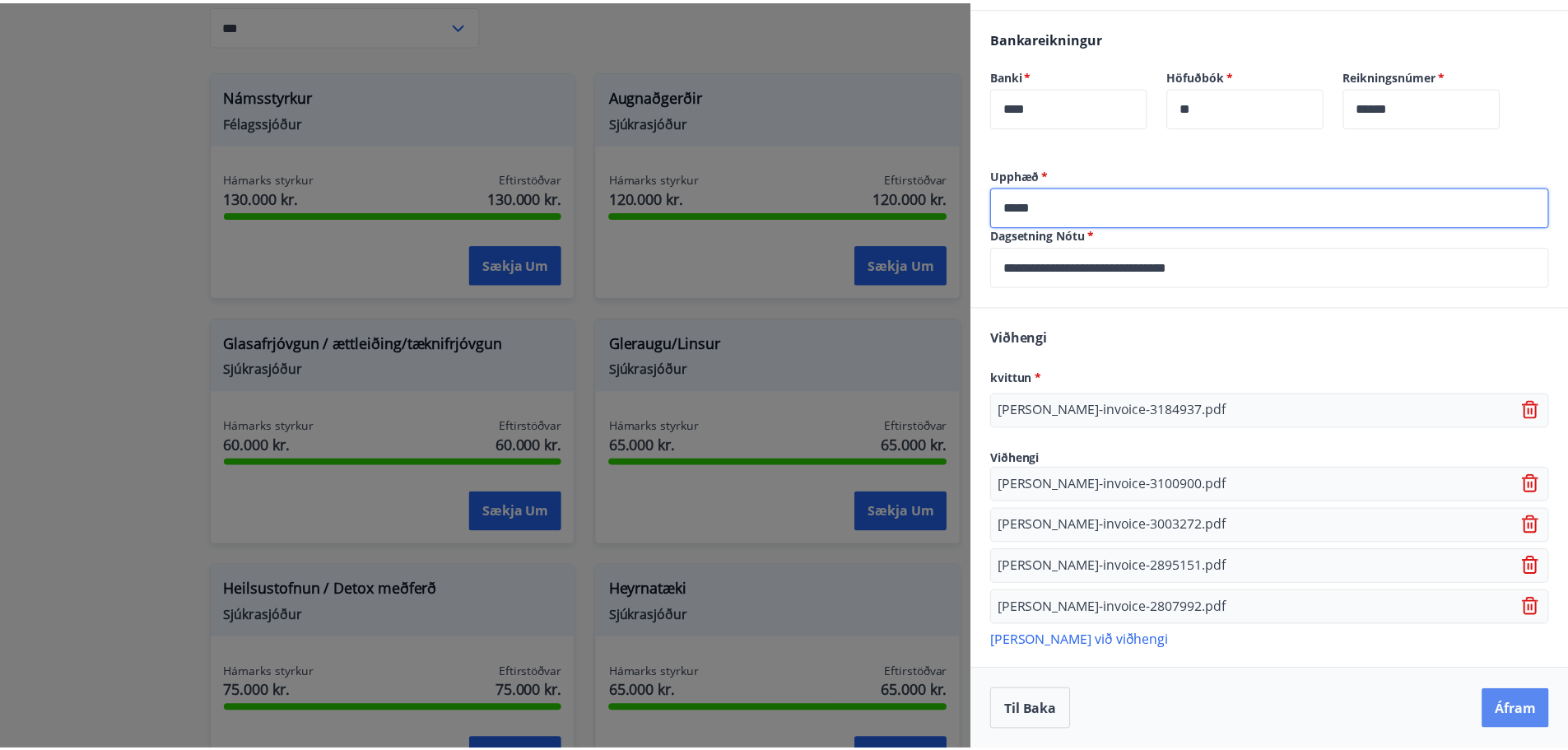
scroll to position [0, 0]
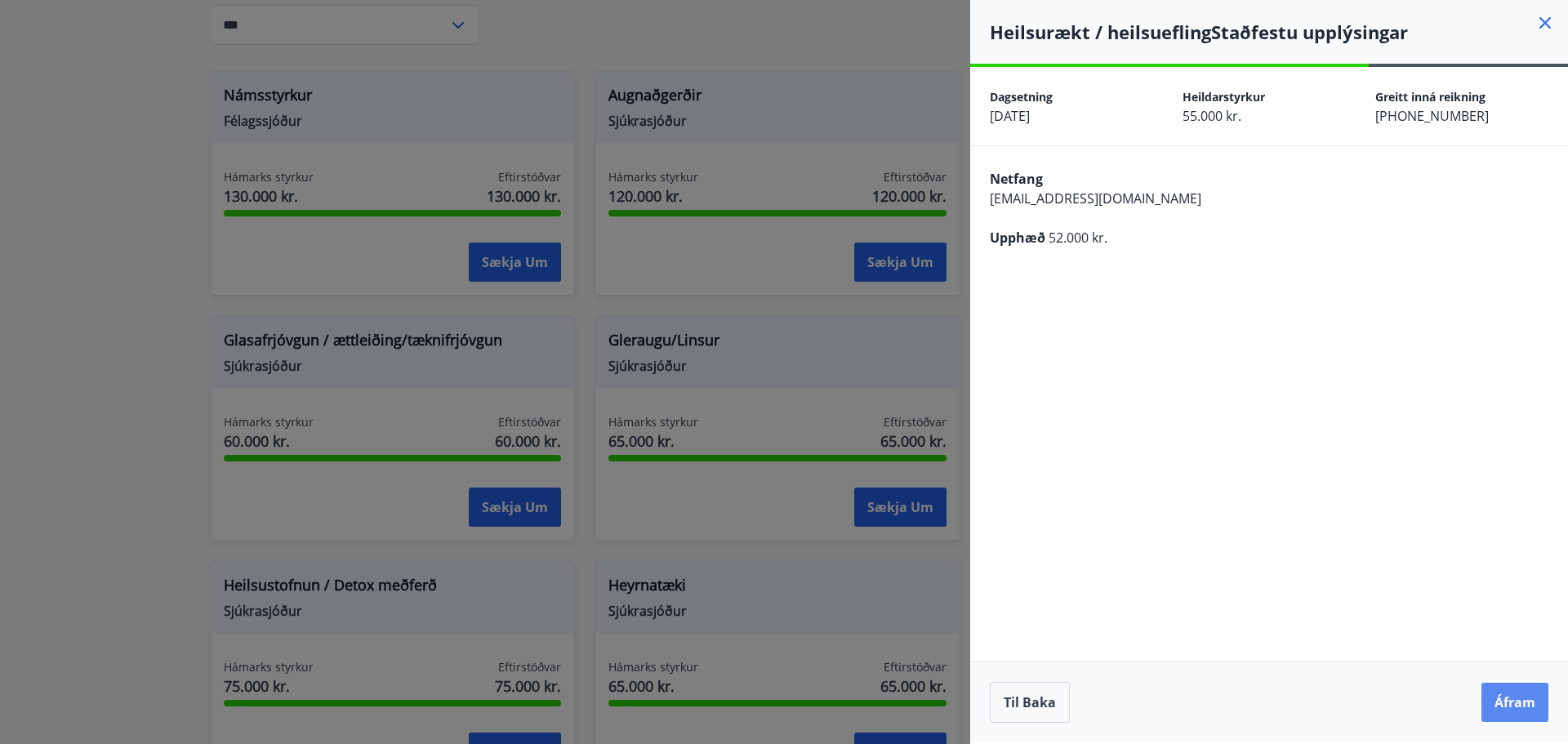
click at [1521, 707] on button "Áfram" at bounding box center [1514, 702] width 66 height 40
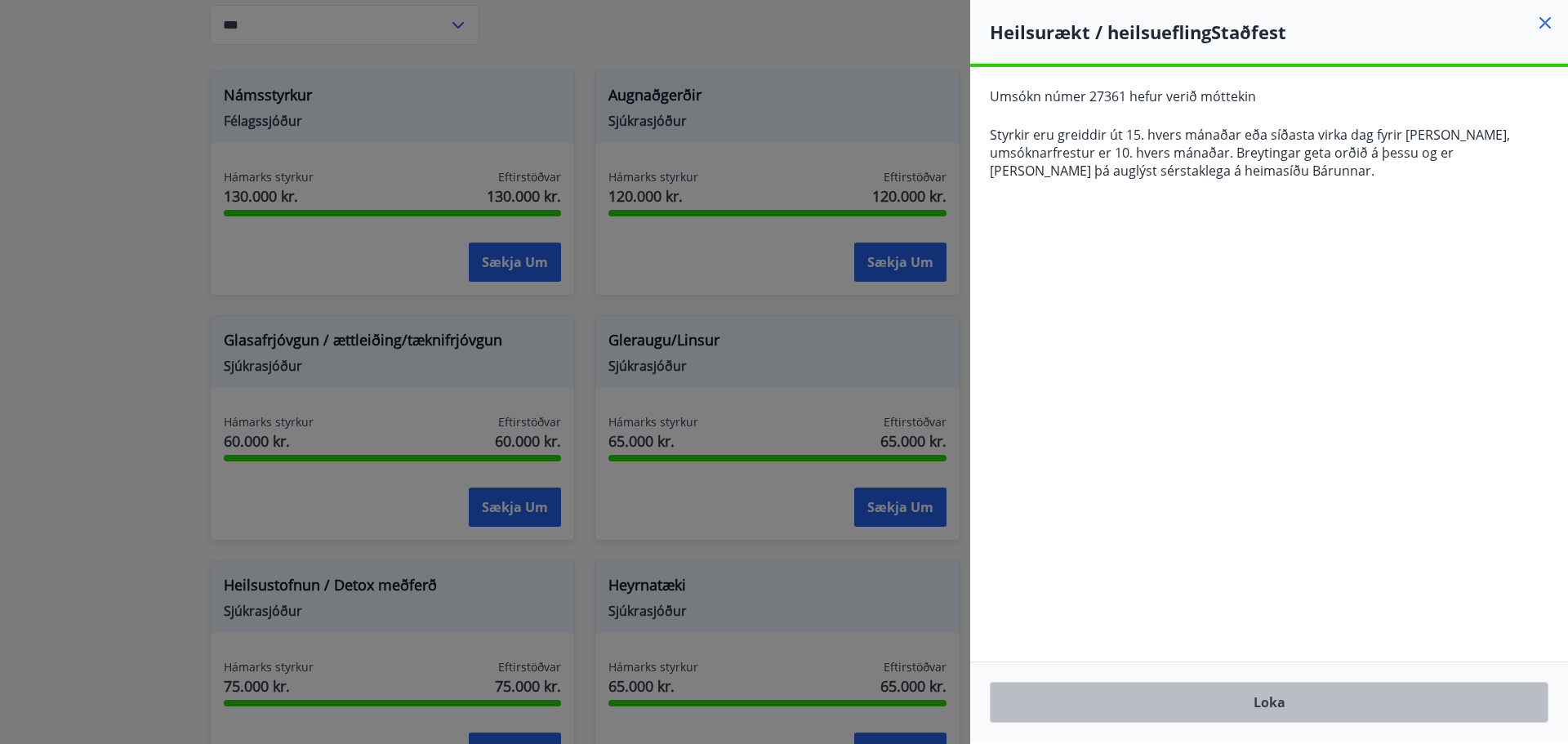
click at [1270, 698] on button "Loka" at bounding box center [1269, 702] width 559 height 40
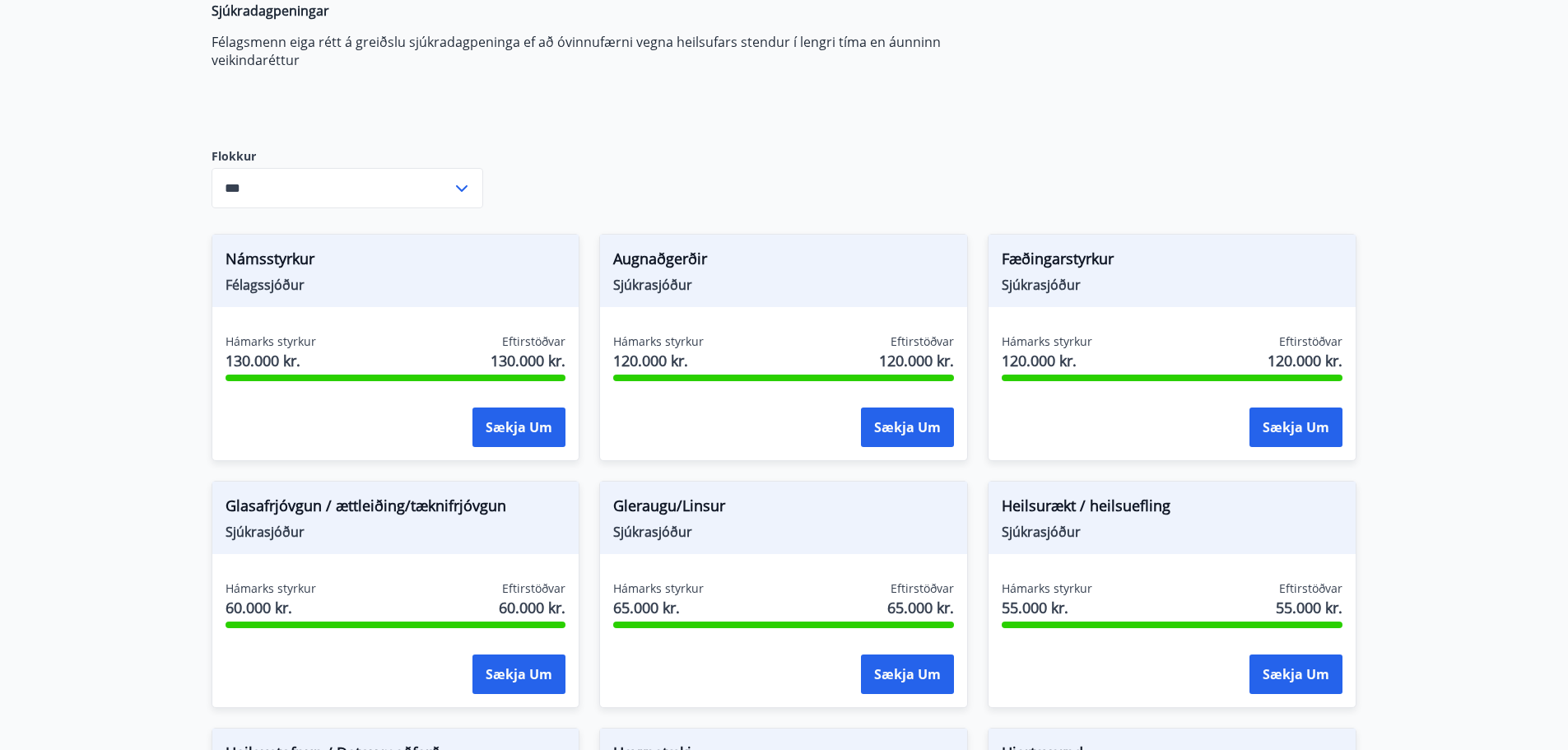
scroll to position [329, 0]
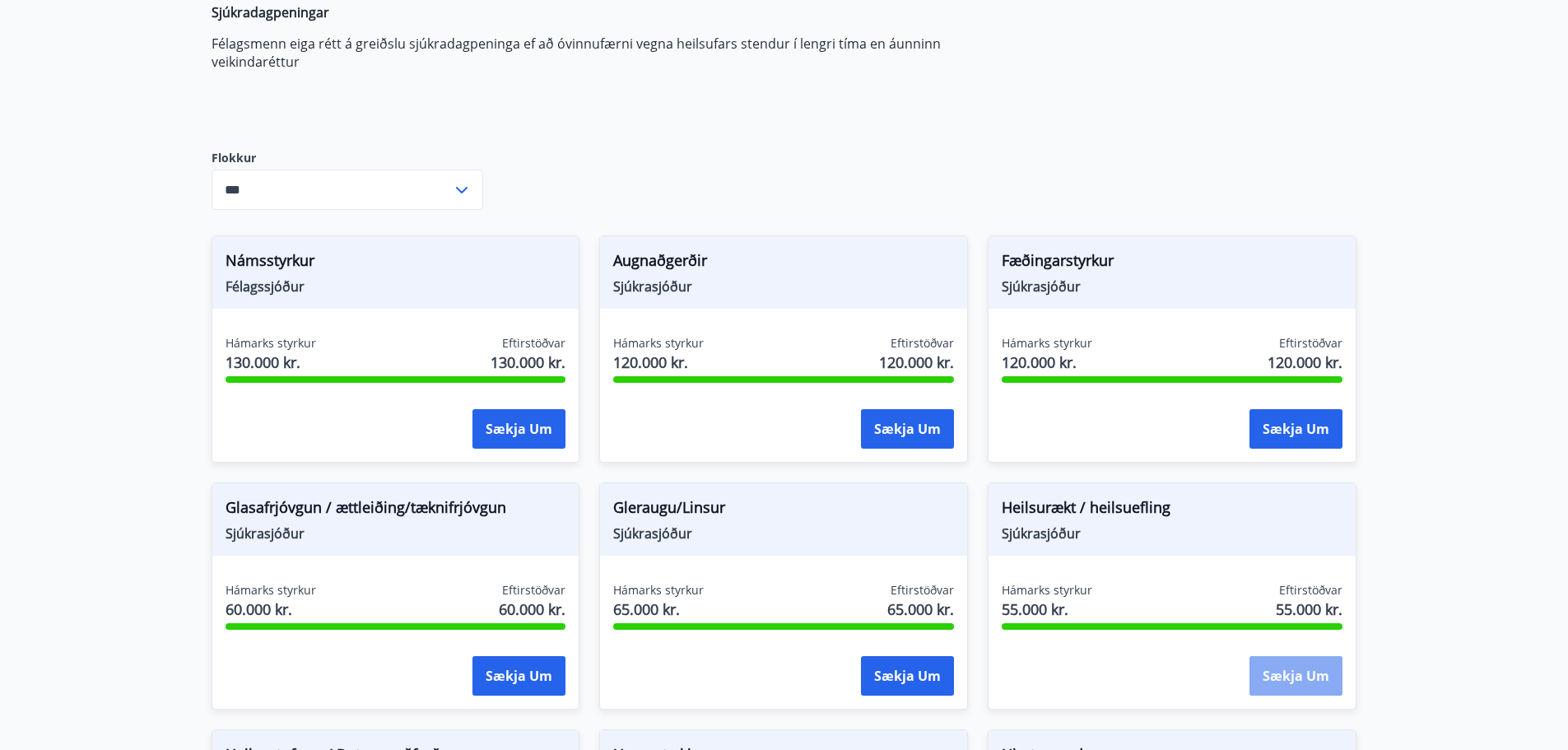
click at [1292, 686] on button "Sækja um" at bounding box center [1296, 675] width 93 height 40
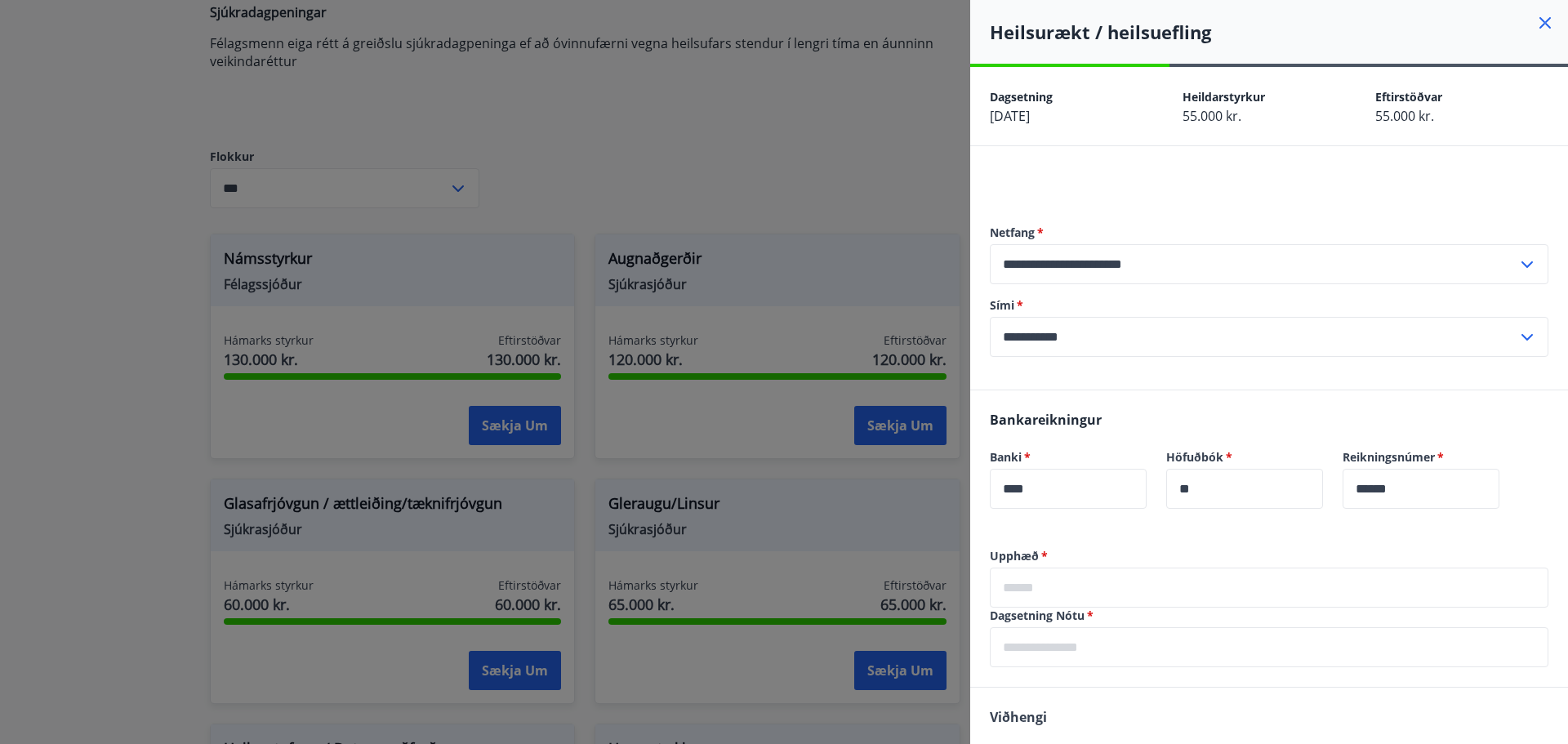
click at [1535, 22] on icon at bounding box center [1545, 23] width 19 height 19
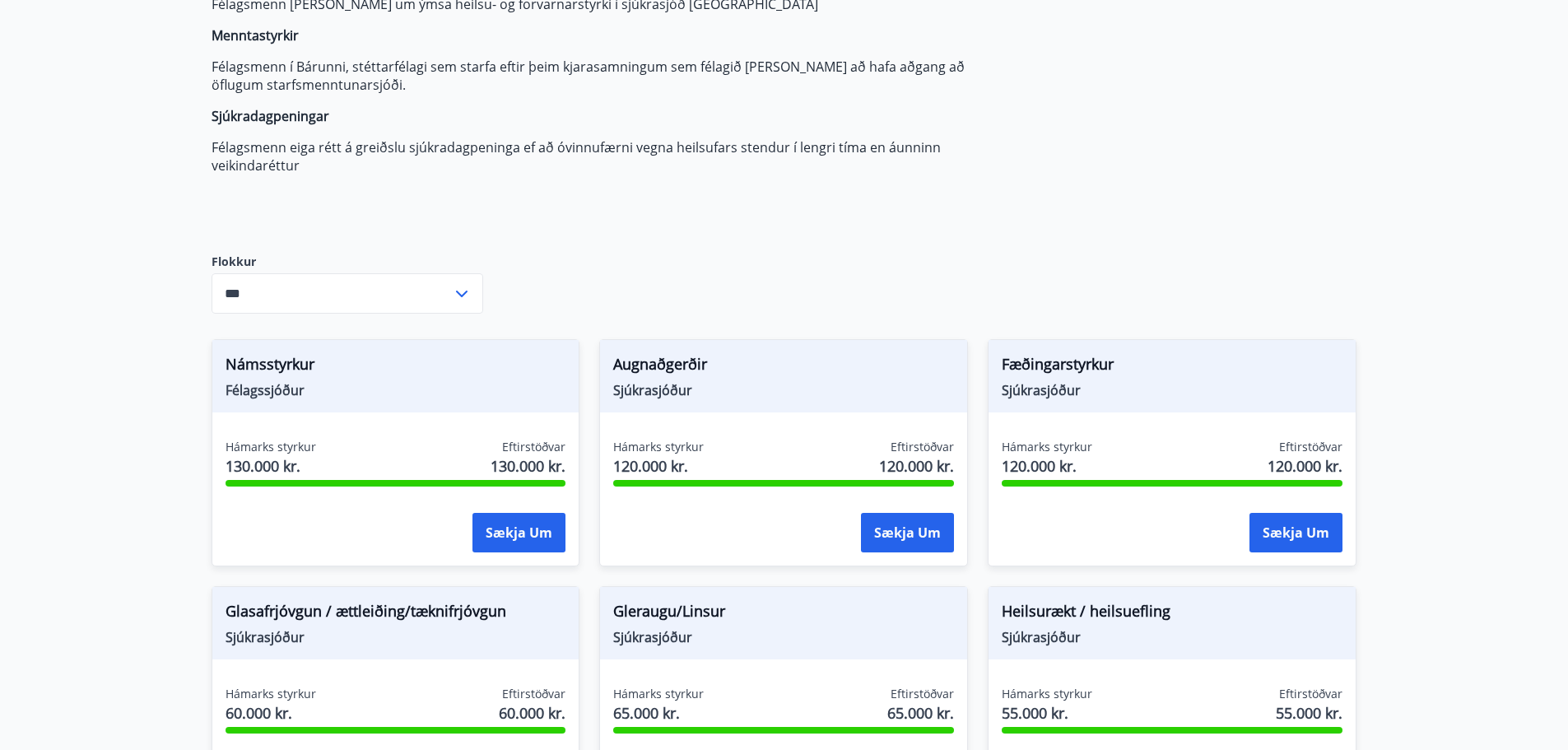
scroll to position [0, 0]
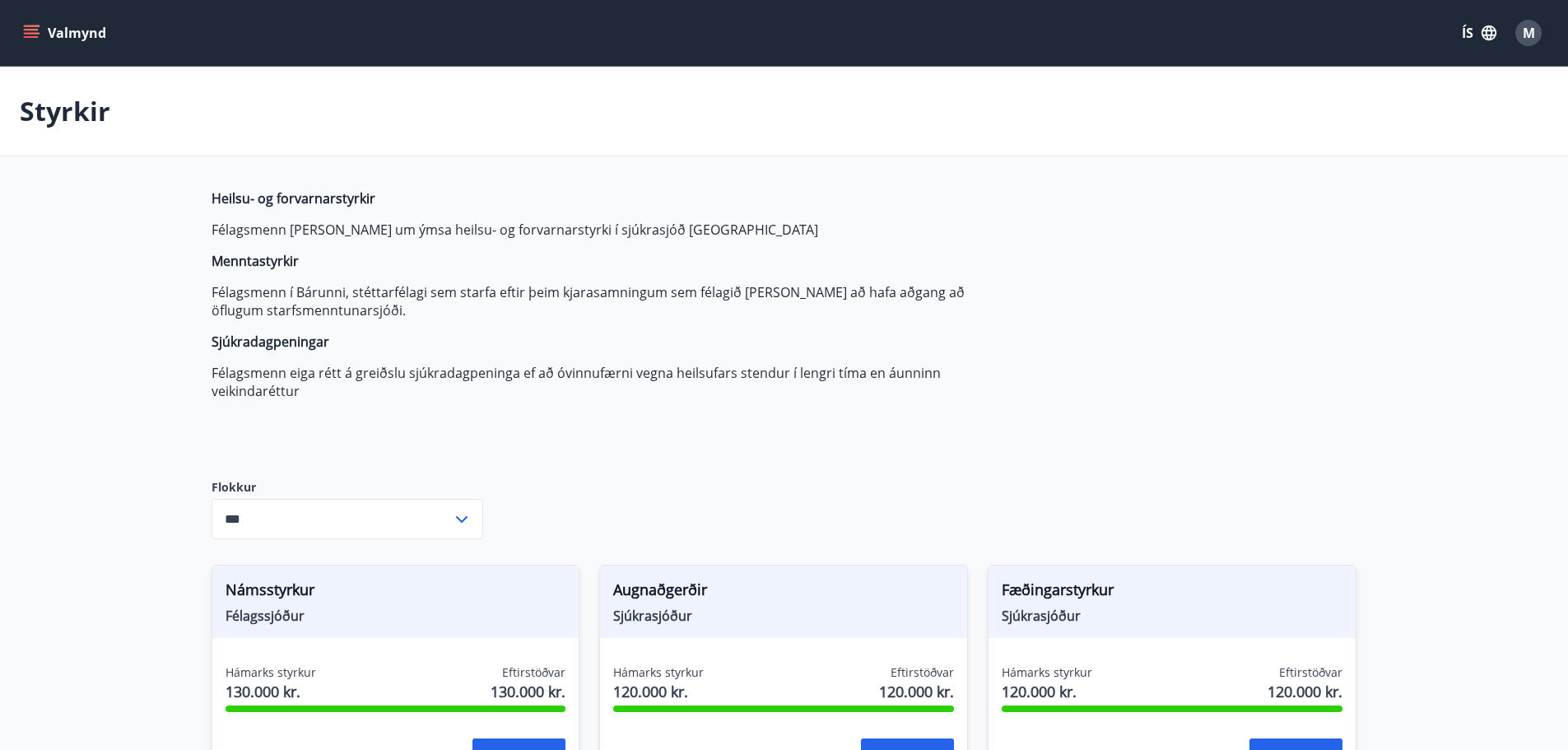
click at [25, 27] on icon "menu" at bounding box center [31, 32] width 17 height 17
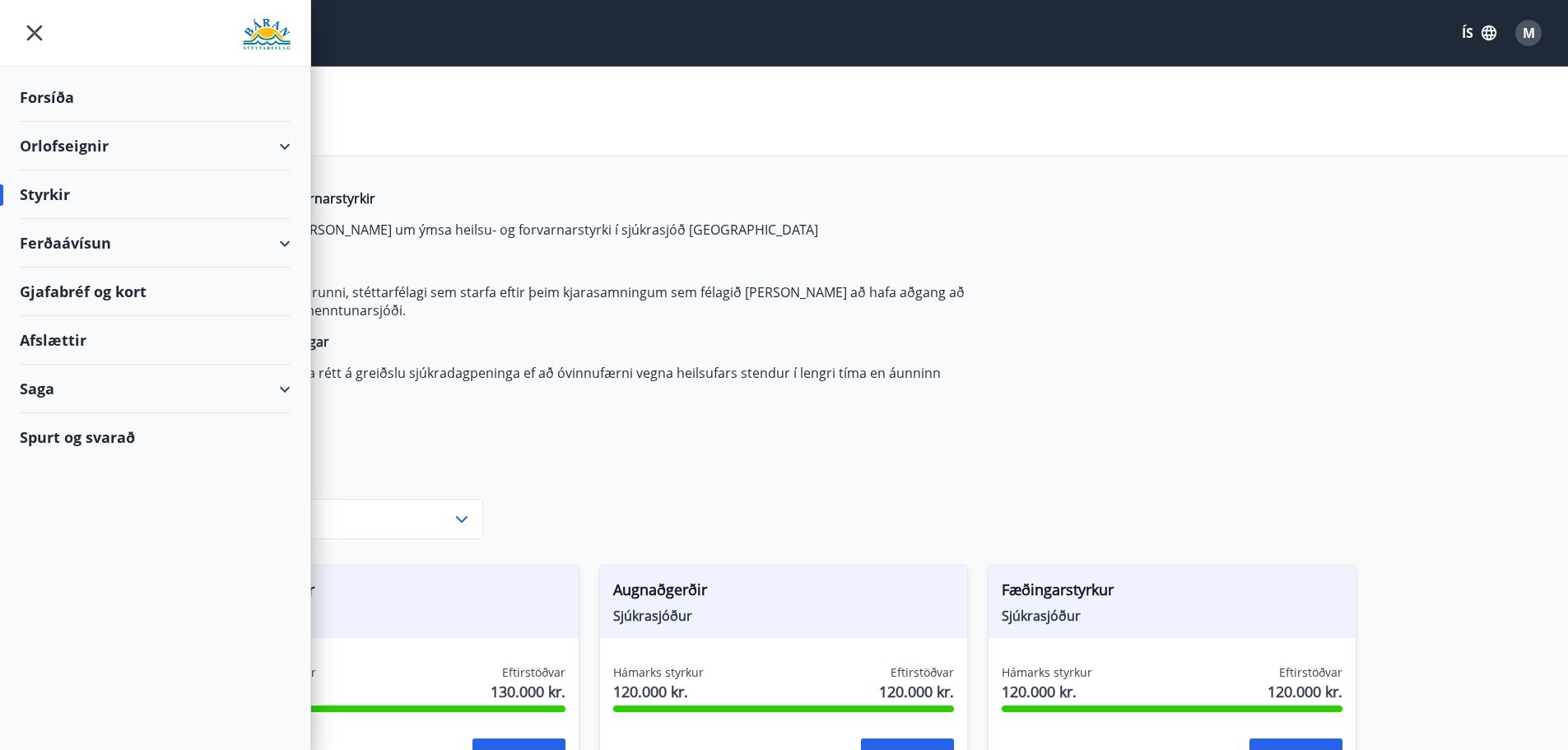
click at [36, 92] on div "Forsíða" at bounding box center [154, 97] width 271 height 49
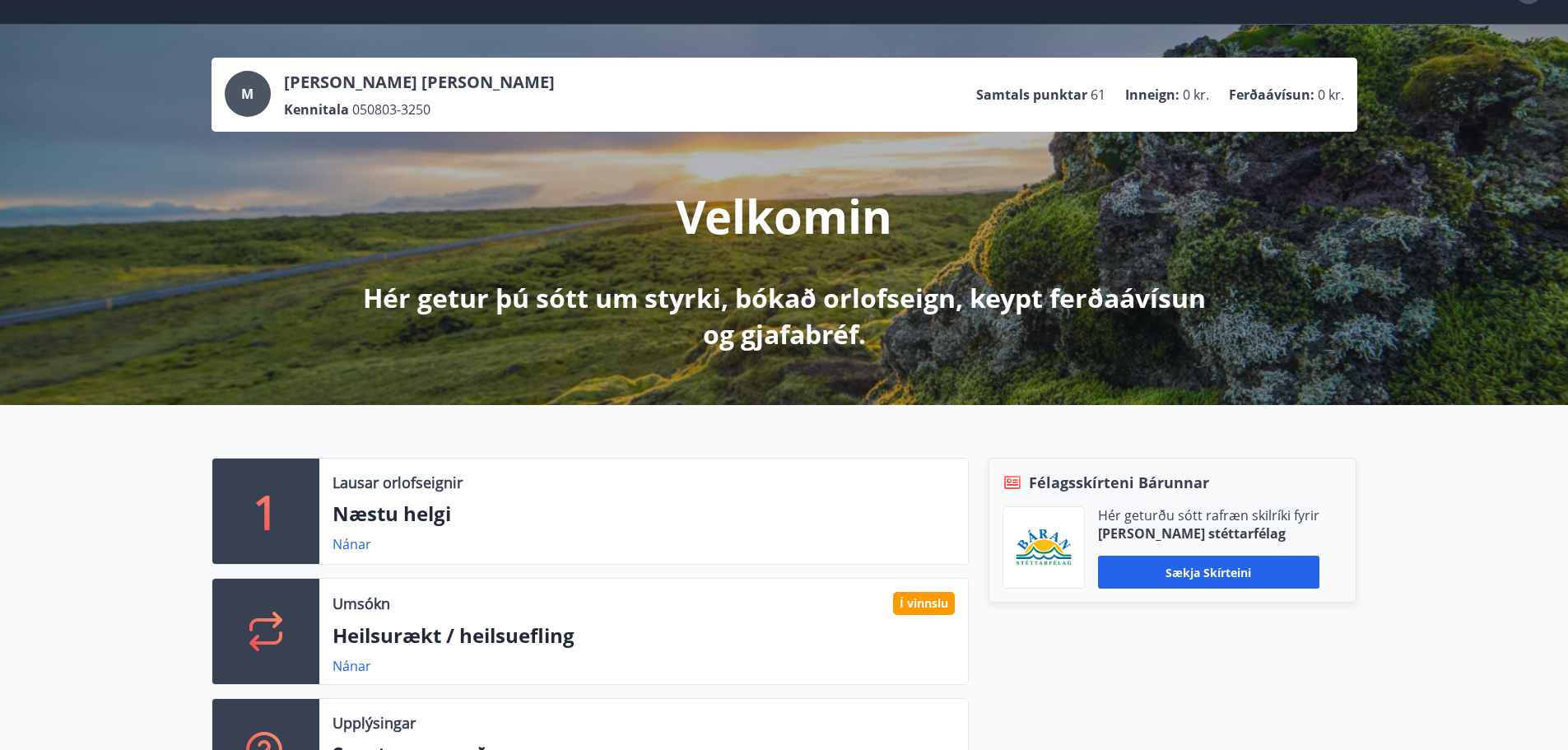
scroll to position [83, 0]
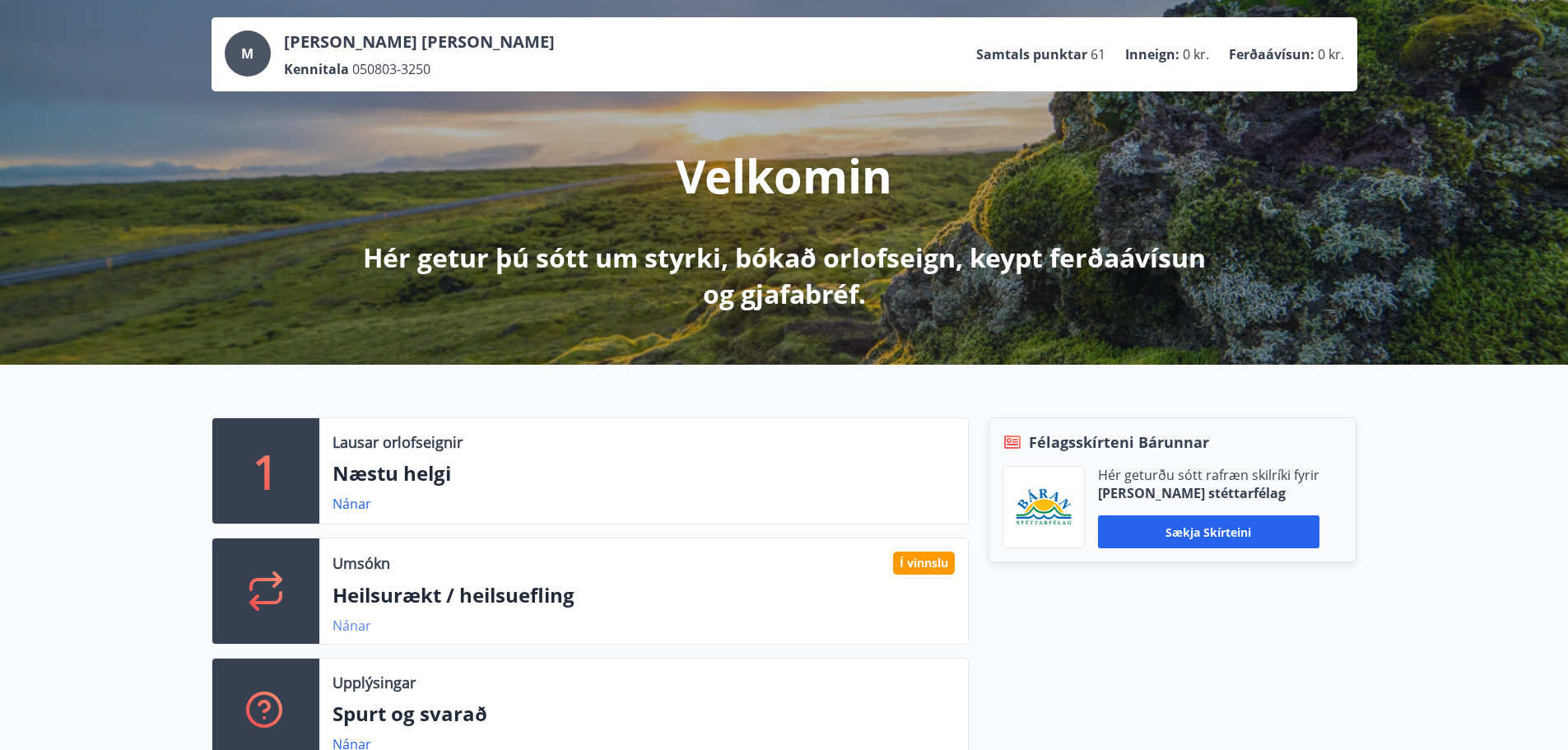
click at [345, 623] on link "Nánar" at bounding box center [352, 626] width 39 height 18
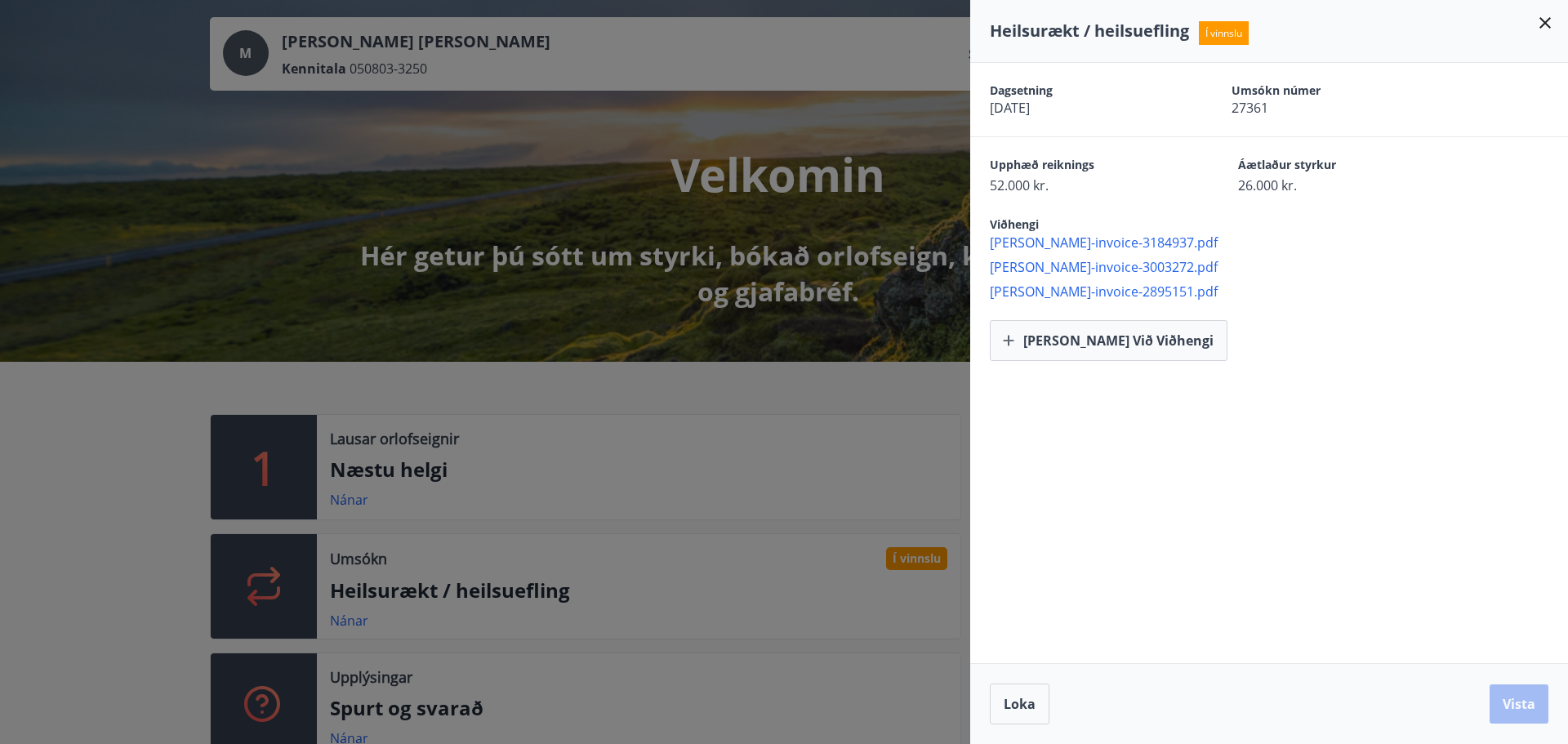
click at [1253, 192] on span "26.000 kr." at bounding box center [1333, 185] width 191 height 18
click at [1337, 298] on span "[PERSON_NAME]-invoice-2895151.pdf" at bounding box center [1279, 291] width 578 height 18
click at [1368, 457] on div "Dagsetning [DATE] Umsókn númer 27361 Upphæð reiknings 52.000 kr. Áætlaður styrk…" at bounding box center [1269, 362] width 598 height 600
click at [1109, 342] on button "[PERSON_NAME] við viðhengi" at bounding box center [1108, 340] width 238 height 40
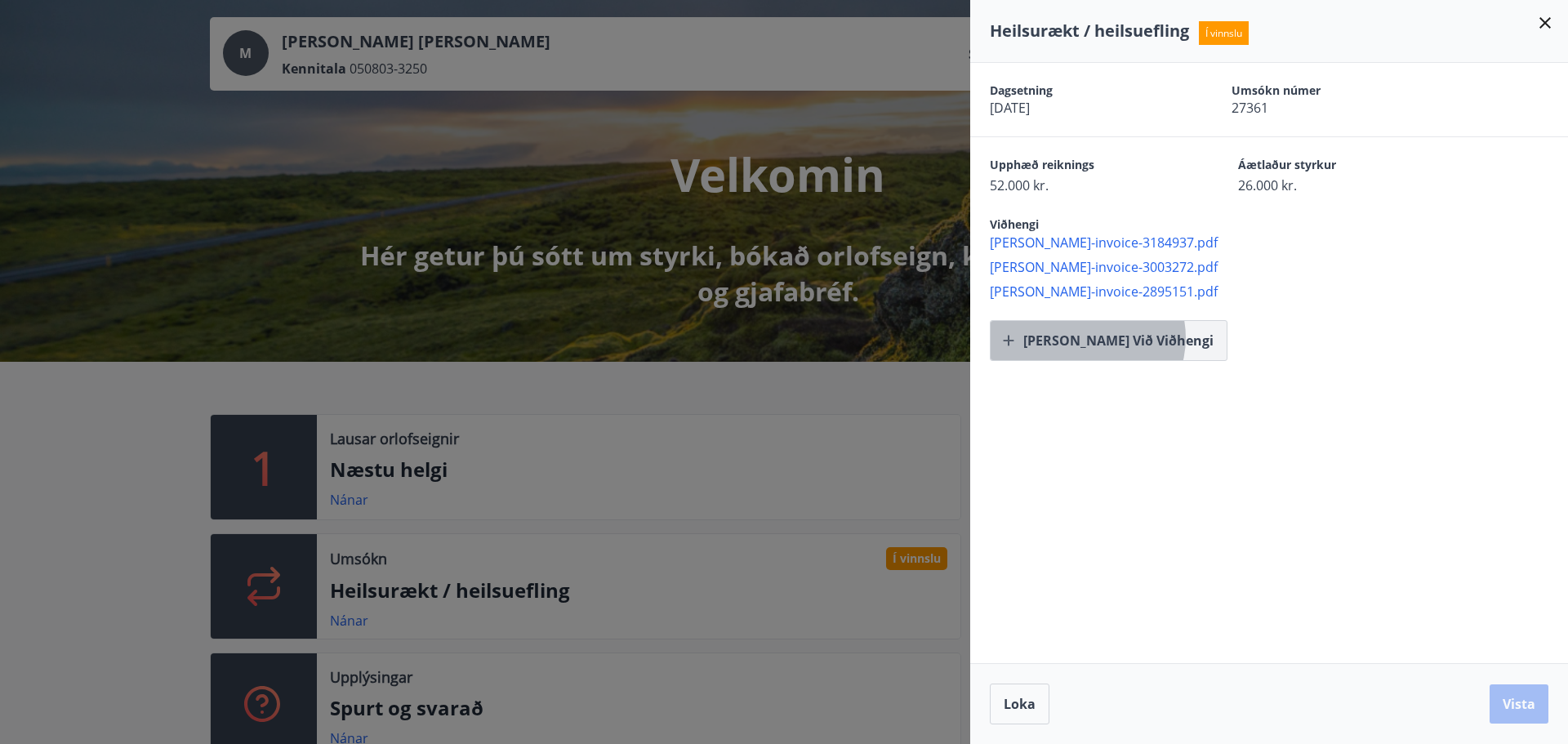
click at [1086, 337] on button "[PERSON_NAME] við viðhengi" at bounding box center [1108, 340] width 238 height 40
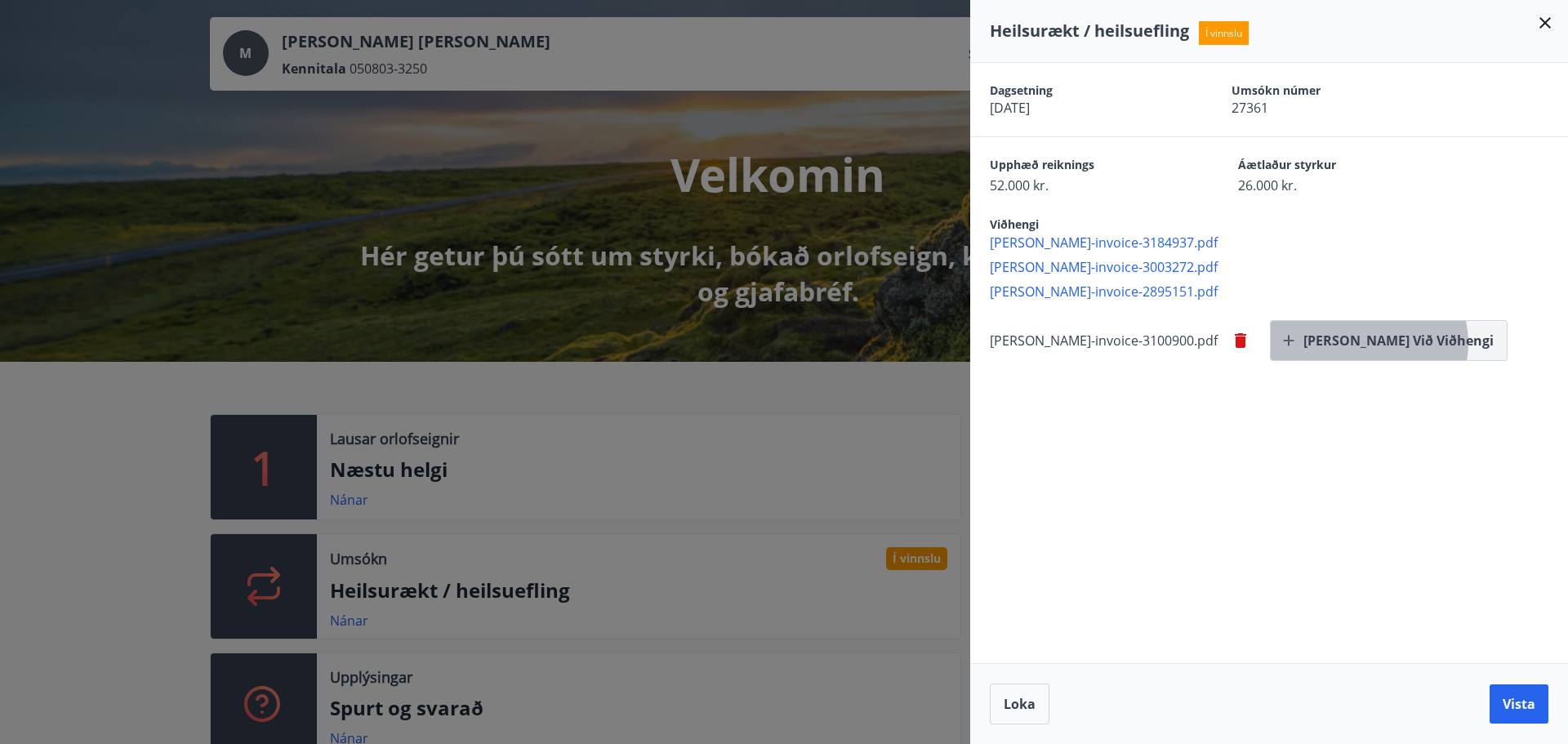
click at [1298, 343] on button "[PERSON_NAME] við viðhengi" at bounding box center [1389, 340] width 238 height 40
click at [1270, 336] on button "[PERSON_NAME] við viðhengi" at bounding box center [1389, 340] width 238 height 40
click at [1270, 339] on button "[PERSON_NAME] við viðhengi" at bounding box center [1389, 340] width 238 height 40
click at [1270, 332] on button "[PERSON_NAME] við viðhengi" at bounding box center [1389, 340] width 238 height 40
click at [1513, 703] on button "Vista" at bounding box center [1518, 704] width 59 height 40
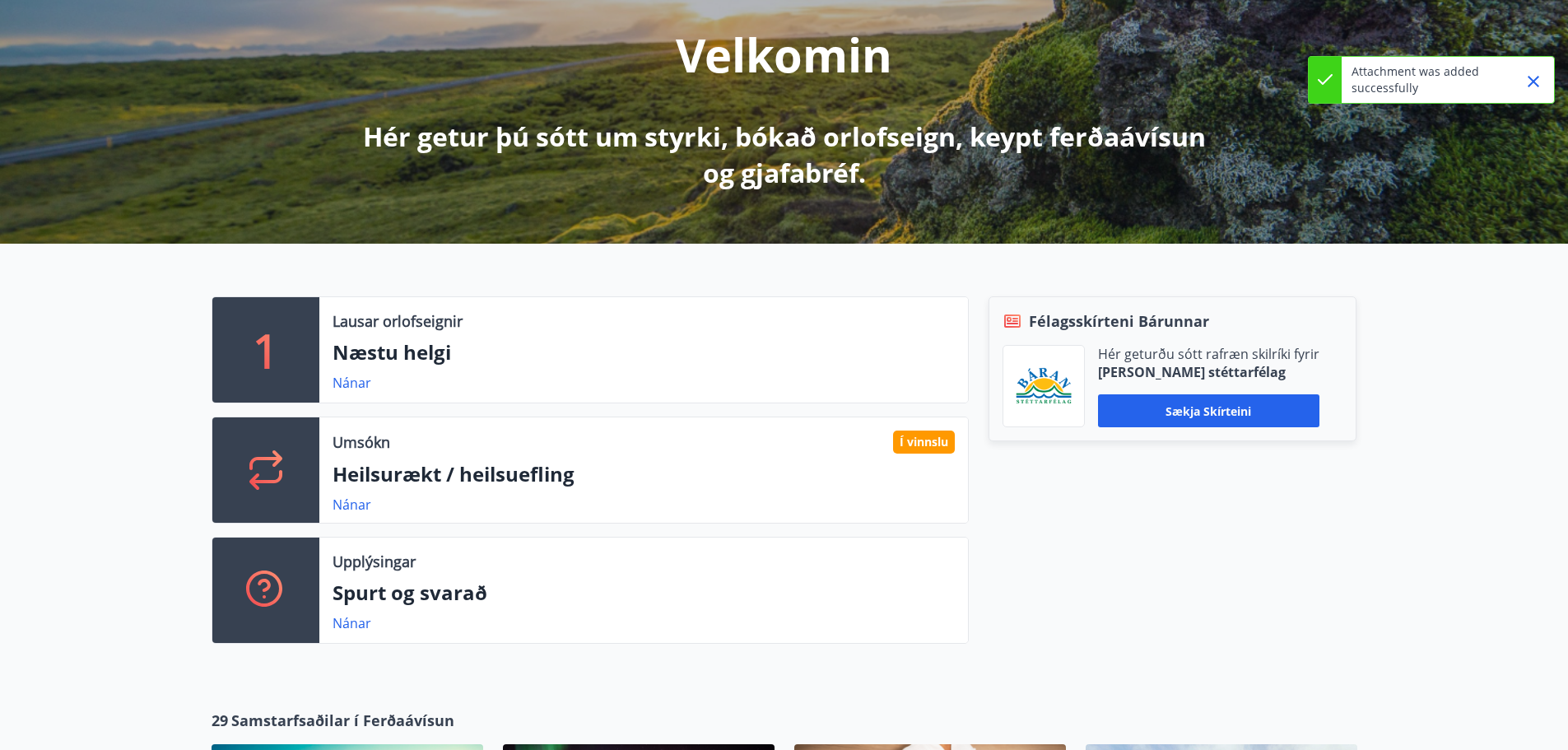
scroll to position [247, 0]
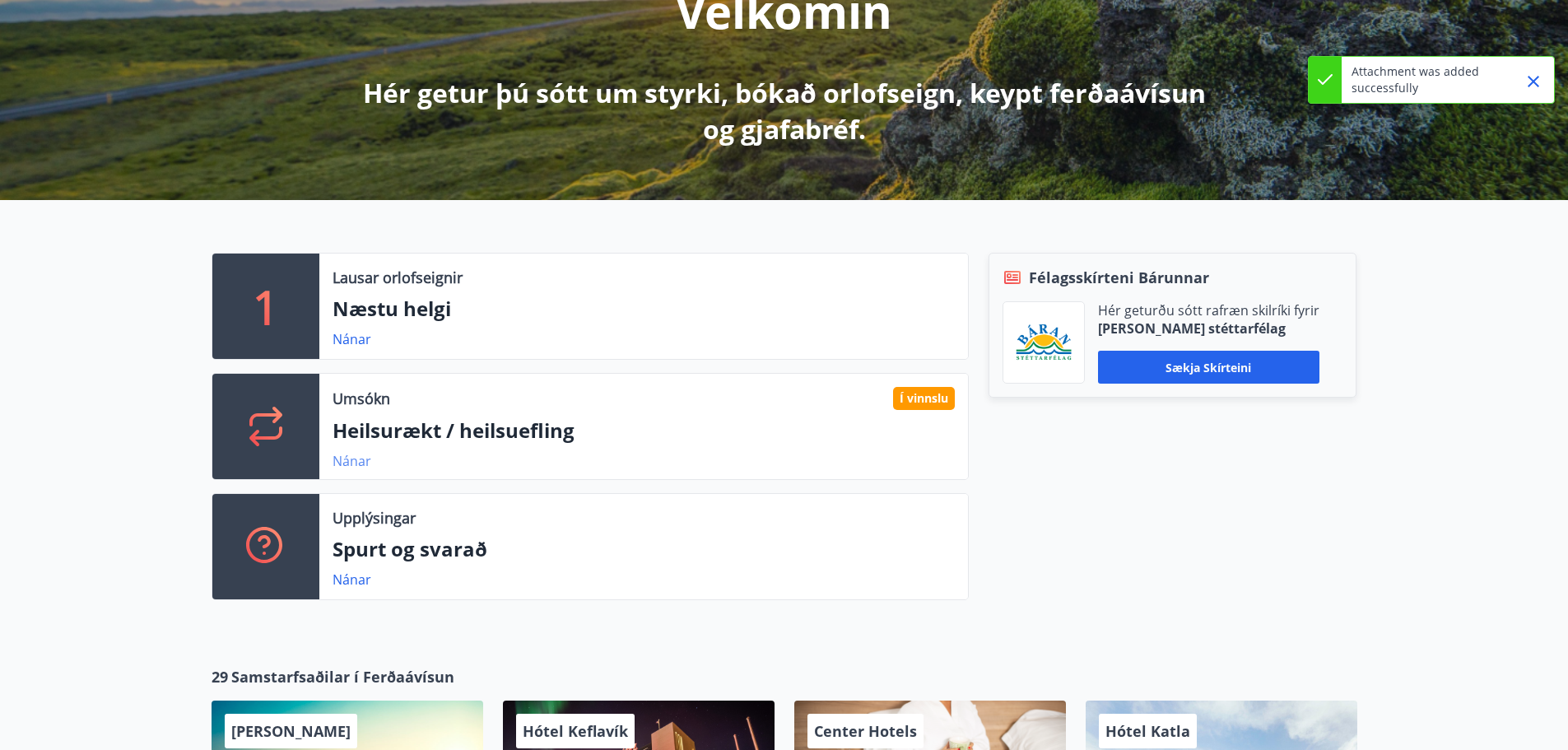
click at [356, 460] on link "Nánar" at bounding box center [352, 460] width 39 height 18
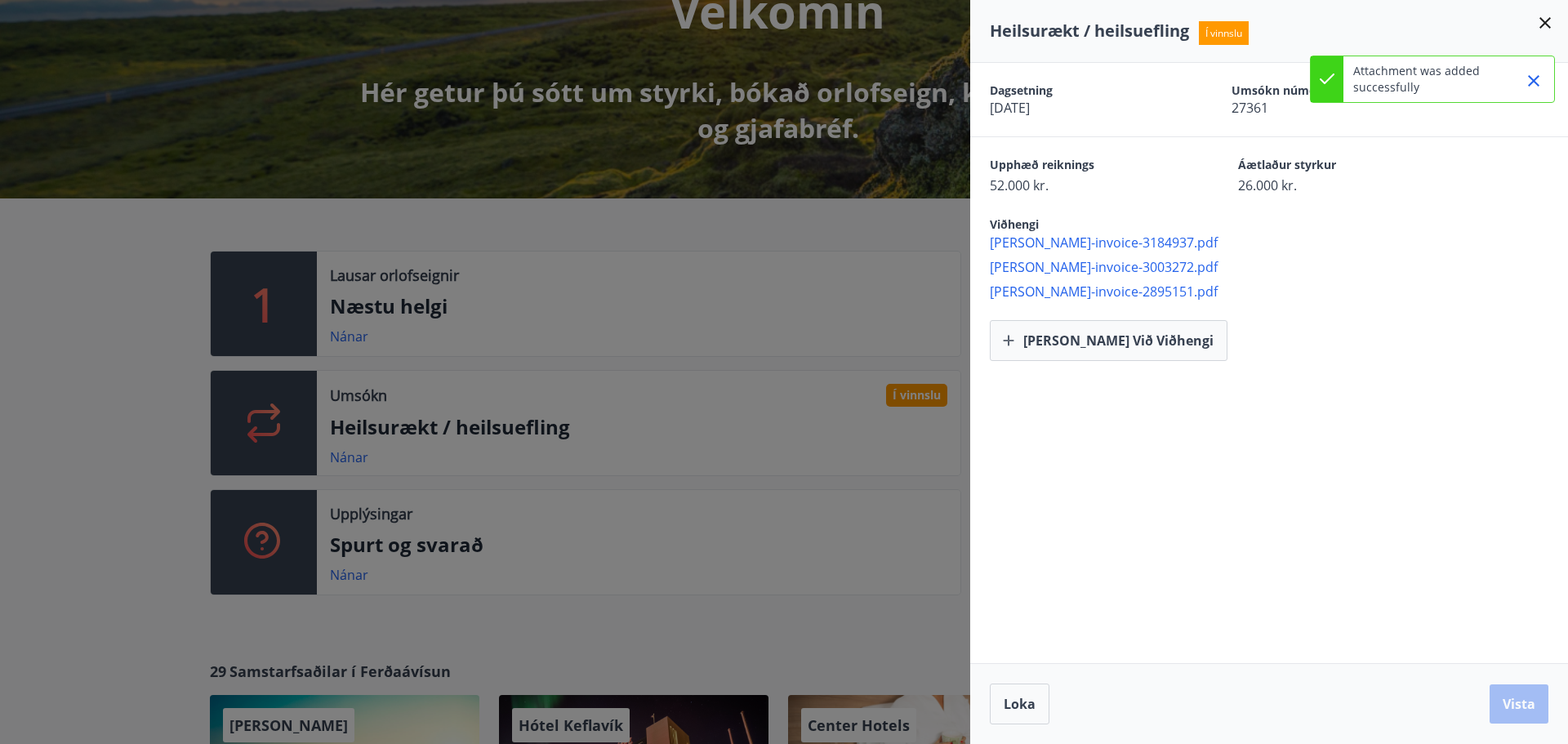
click at [376, 39] on div at bounding box center [784, 372] width 1568 height 744
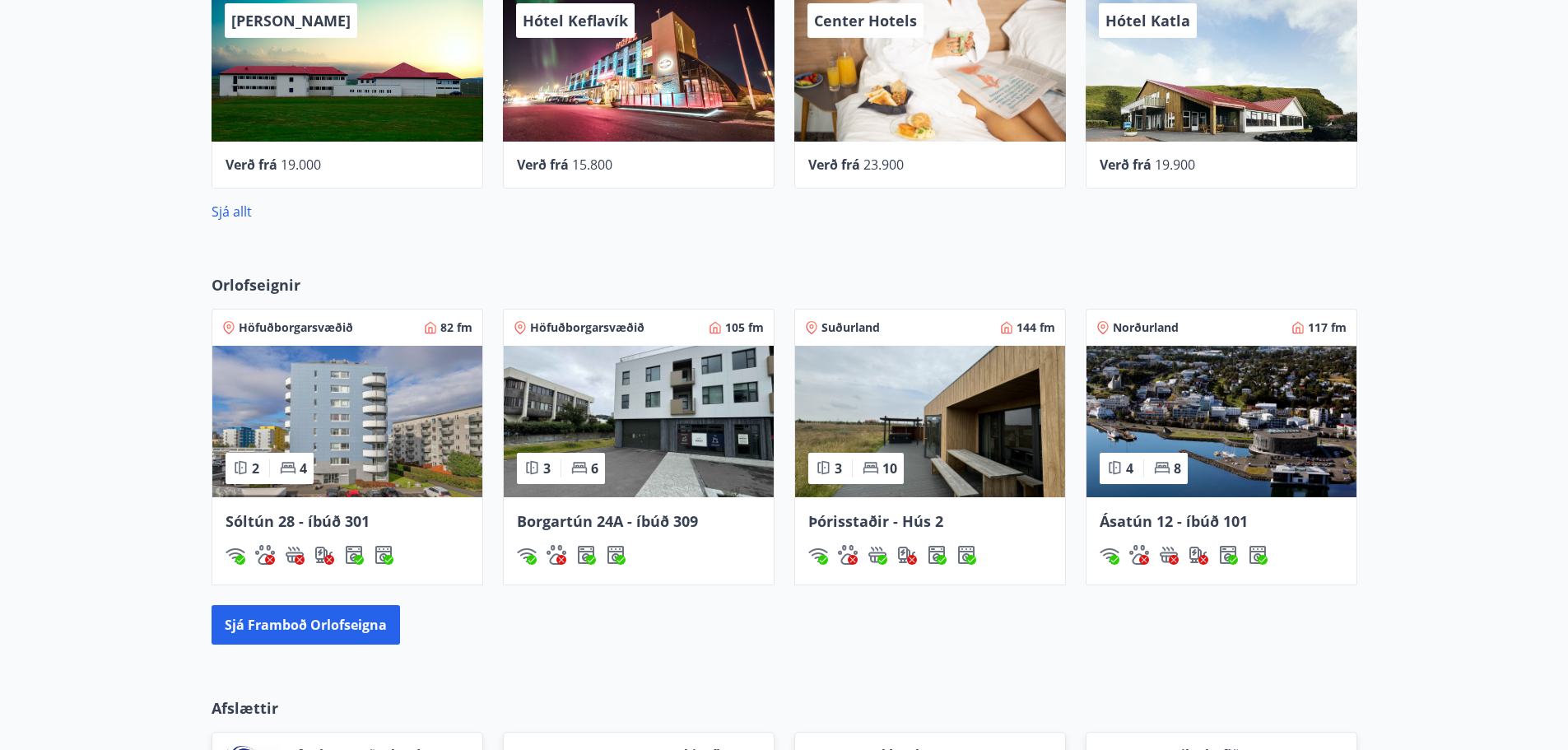
scroll to position [1369, 0]
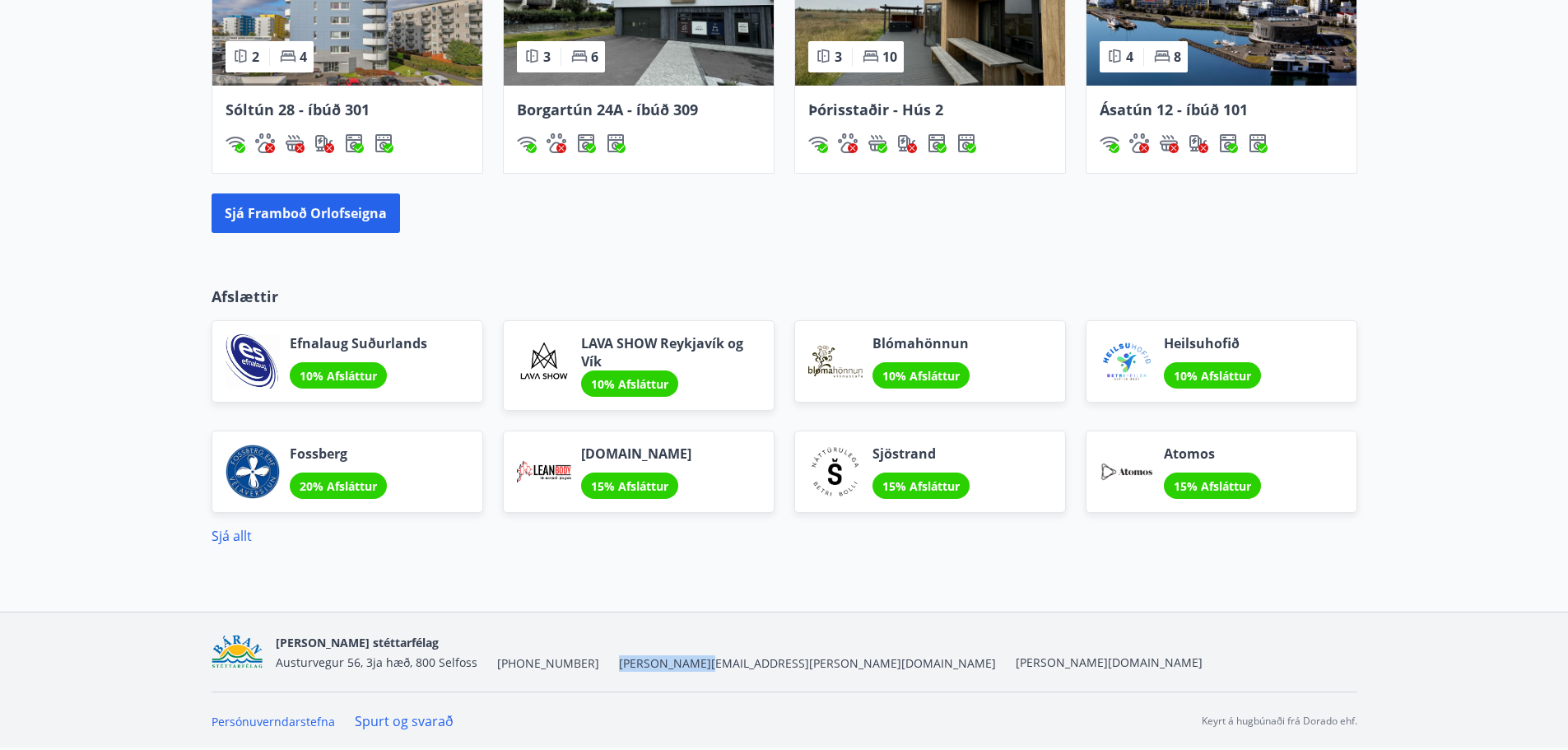
drag, startPoint x: 677, startPoint y: 668, endPoint x: 595, endPoint y: 670, distance: 82.0
click at [595, 670] on div "[PERSON_NAME] stéttarfélag Austurvegur 56, 3ja hæð, 800 Selfoss [PHONE_NUMBER] …" at bounding box center [739, 652] width 927 height 40
copy span "[PERSON_NAME][EMAIL_ADDRESS][PERSON_NAME][DOMAIN_NAME]"
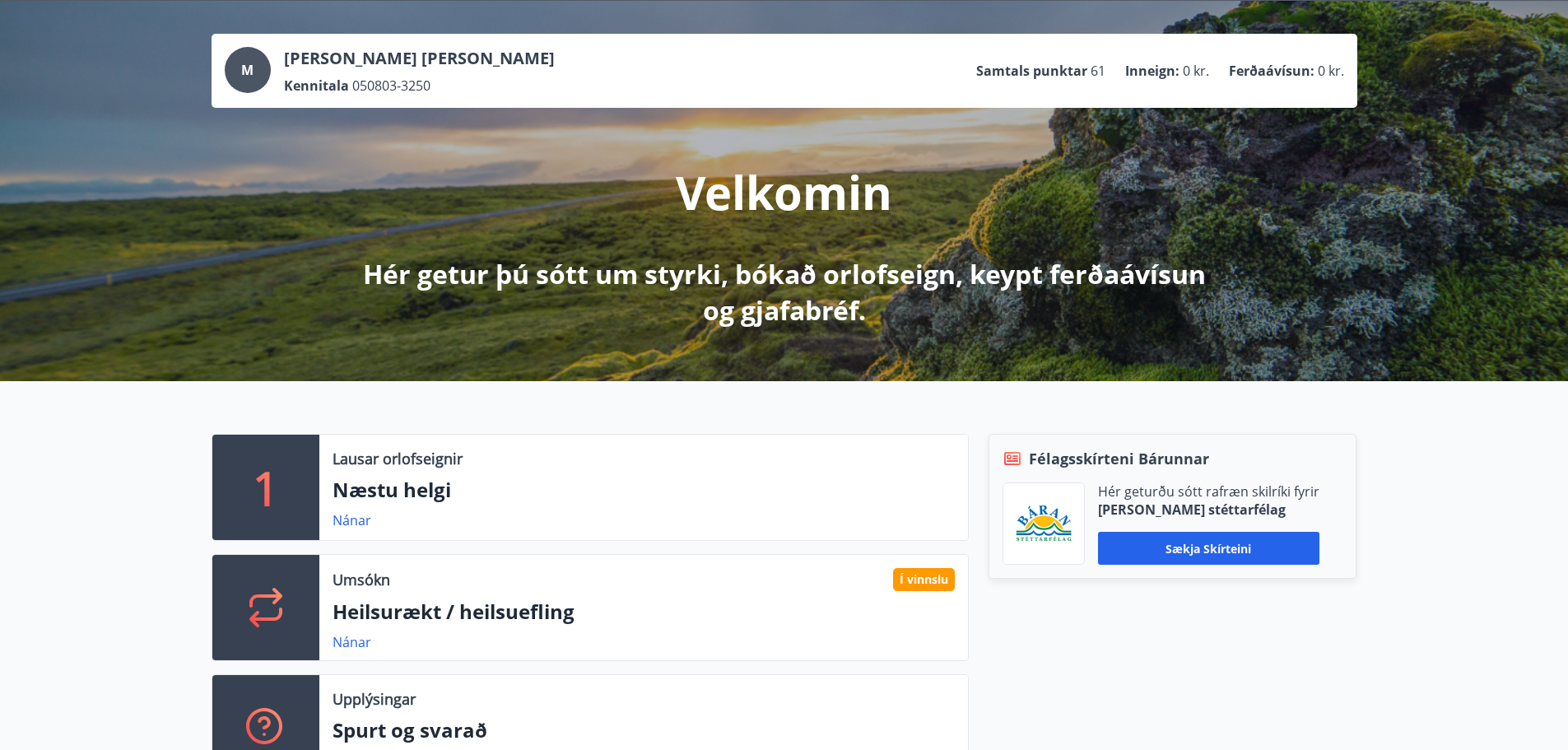
scroll to position [0, 0]
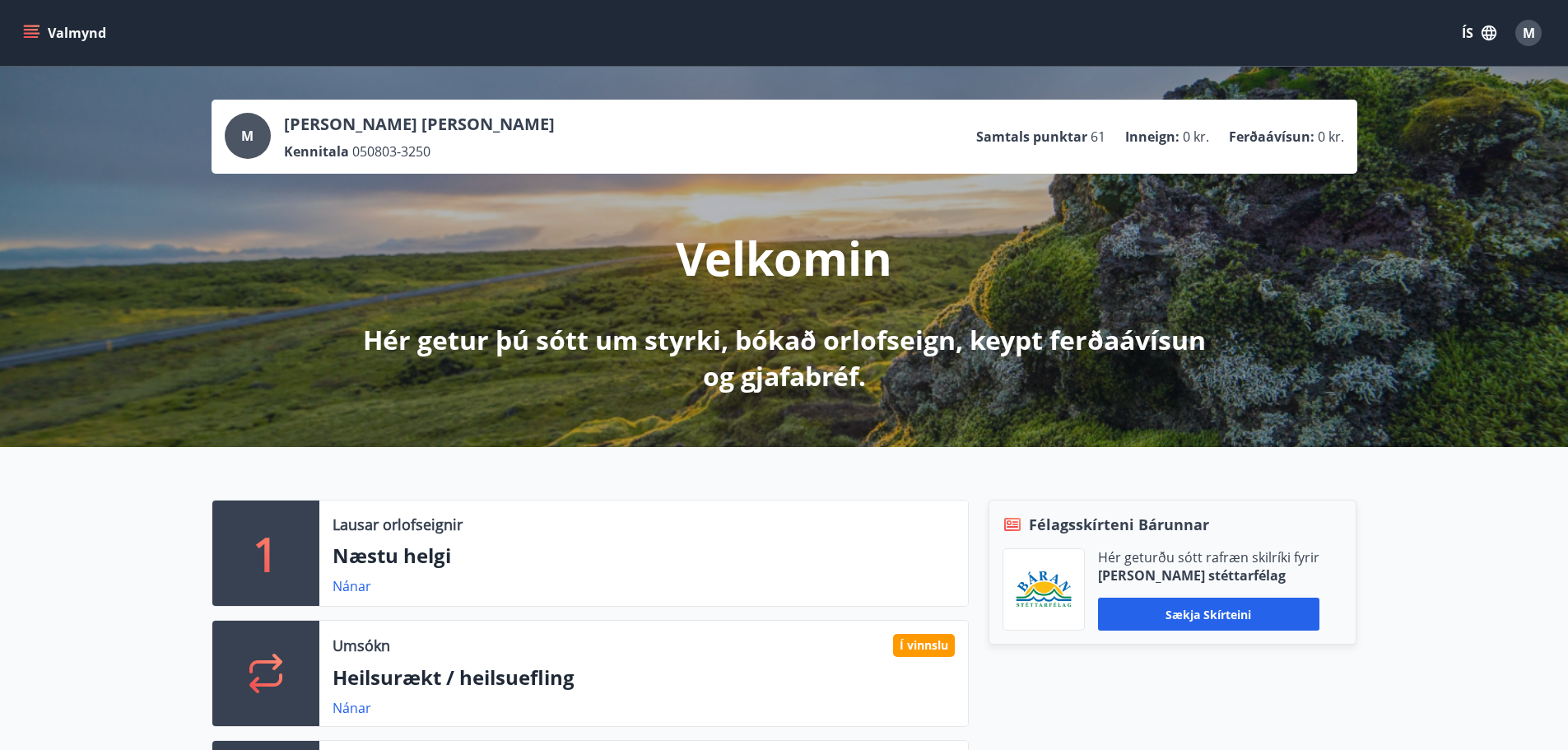
click at [48, 32] on button "Valmynd" at bounding box center [66, 33] width 93 height 30
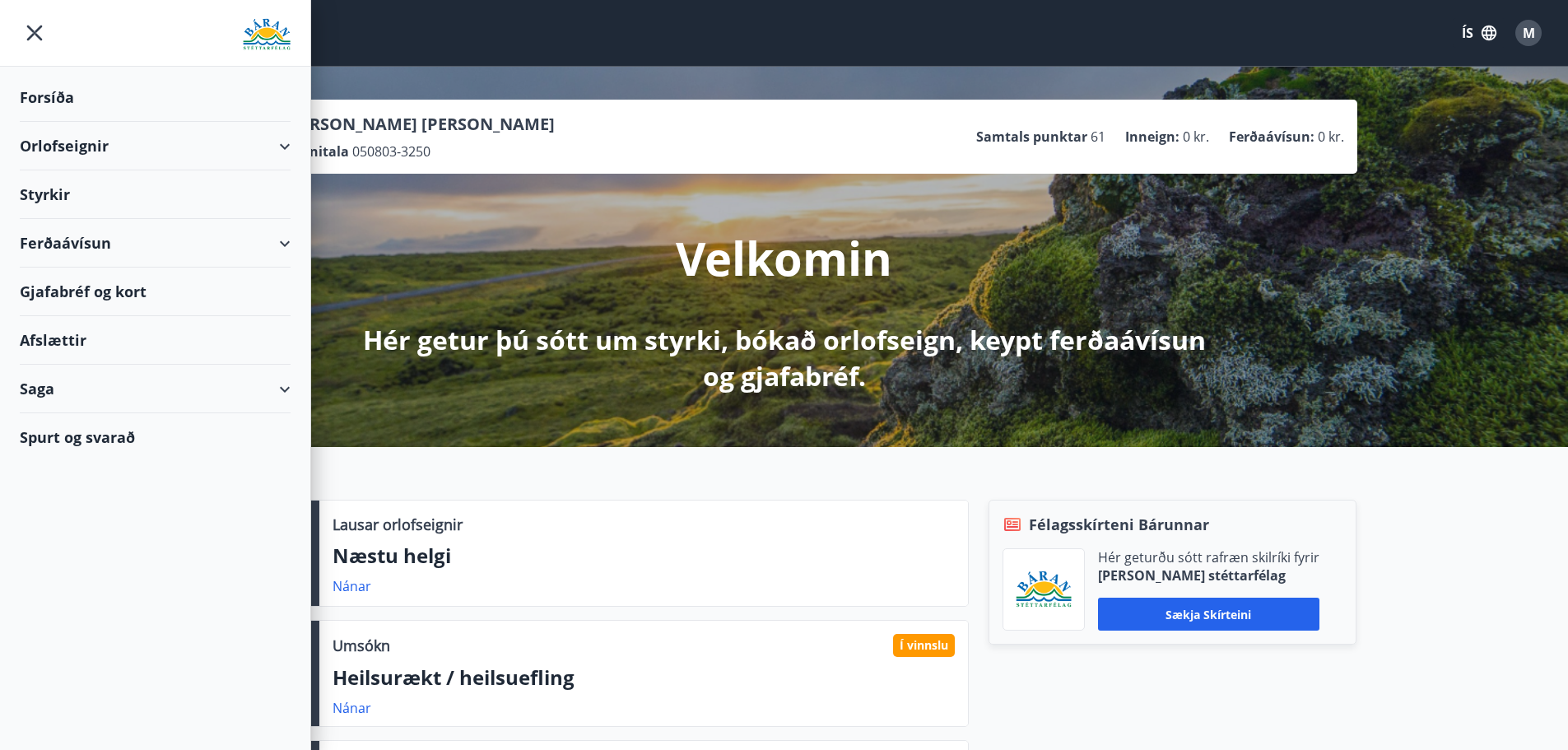
click at [48, 121] on div "Styrkir" at bounding box center [154, 97] width 271 height 49
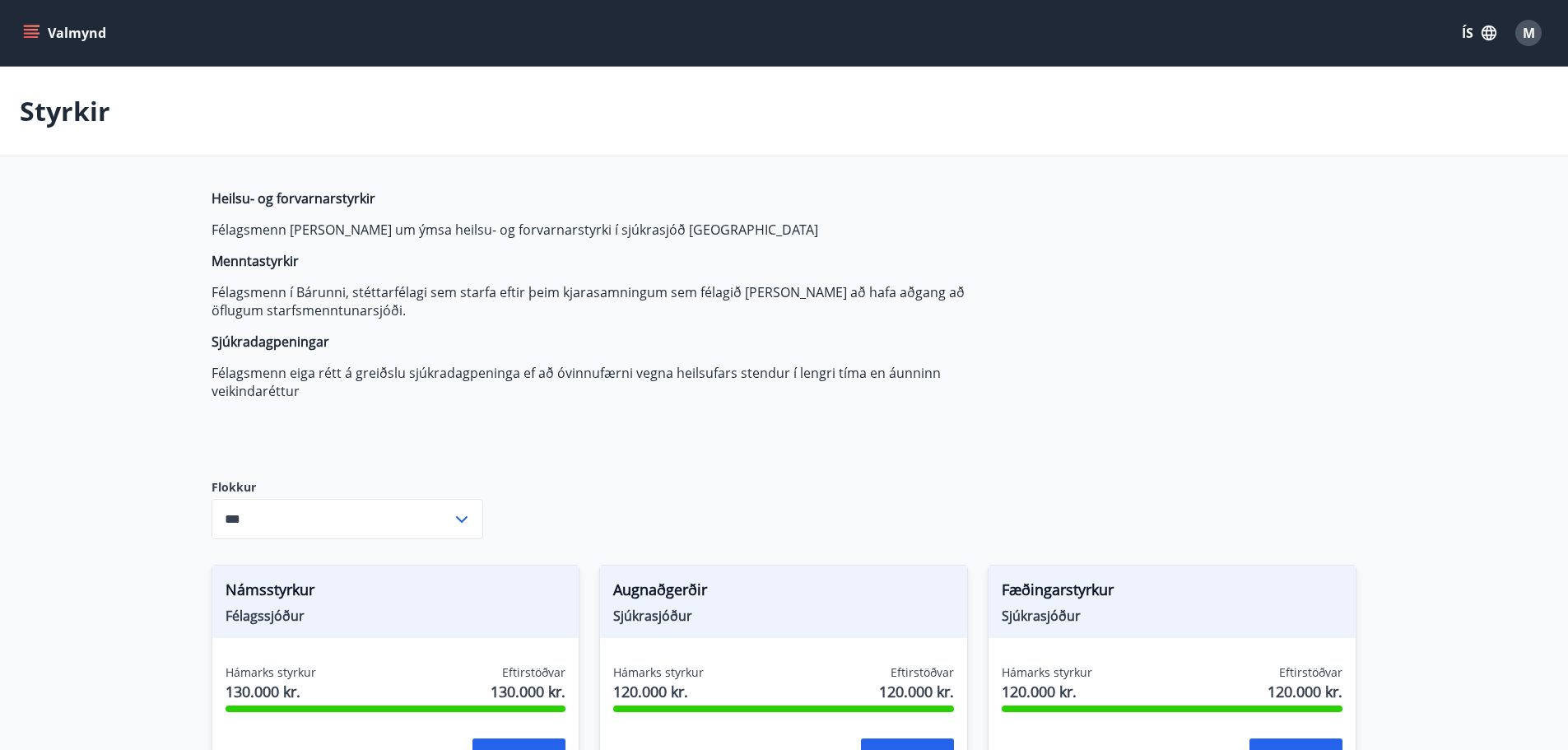
type input "***"
click at [30, 33] on icon "menu" at bounding box center [33, 33] width 18 height 2
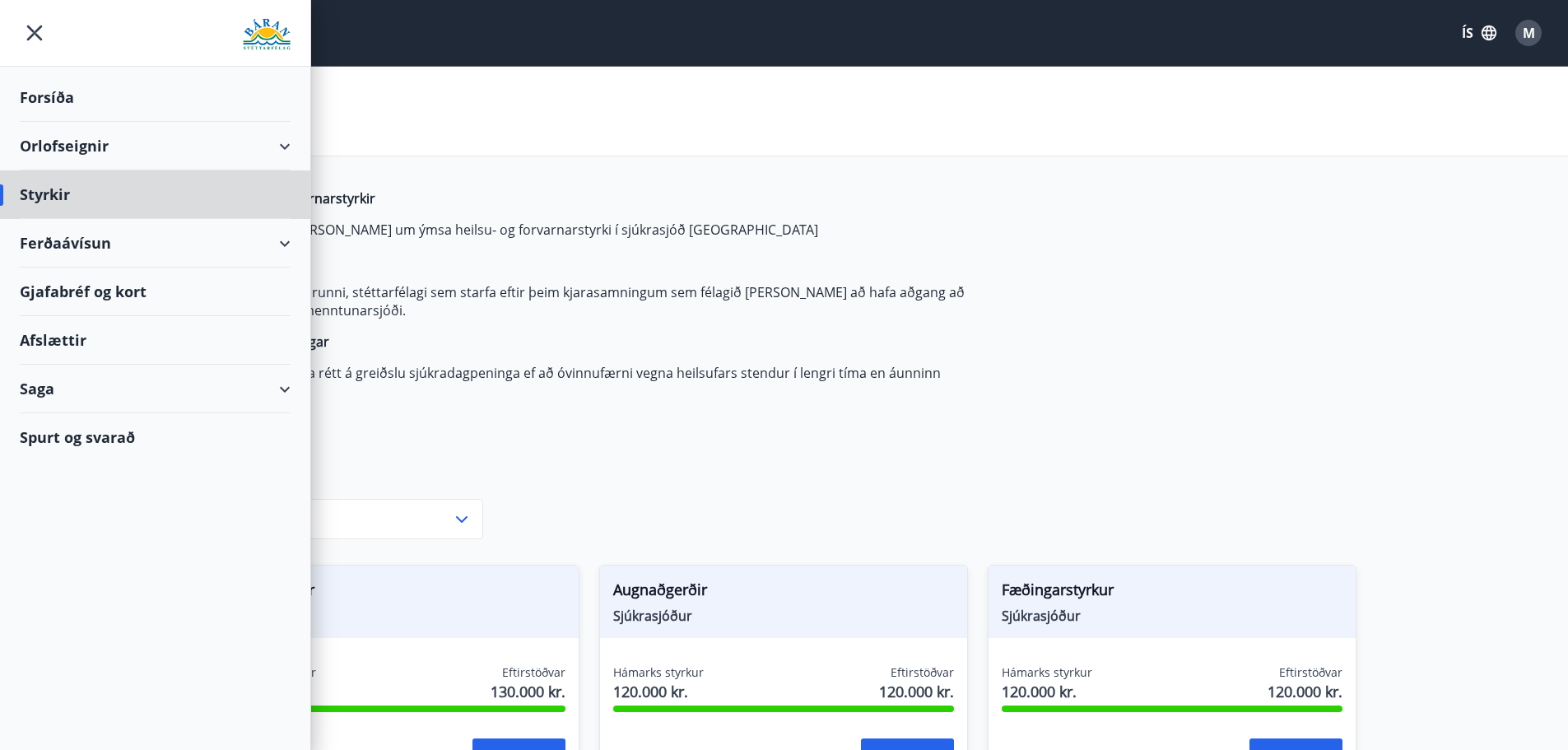
click at [51, 97] on div "Forsíða" at bounding box center [154, 97] width 271 height 49
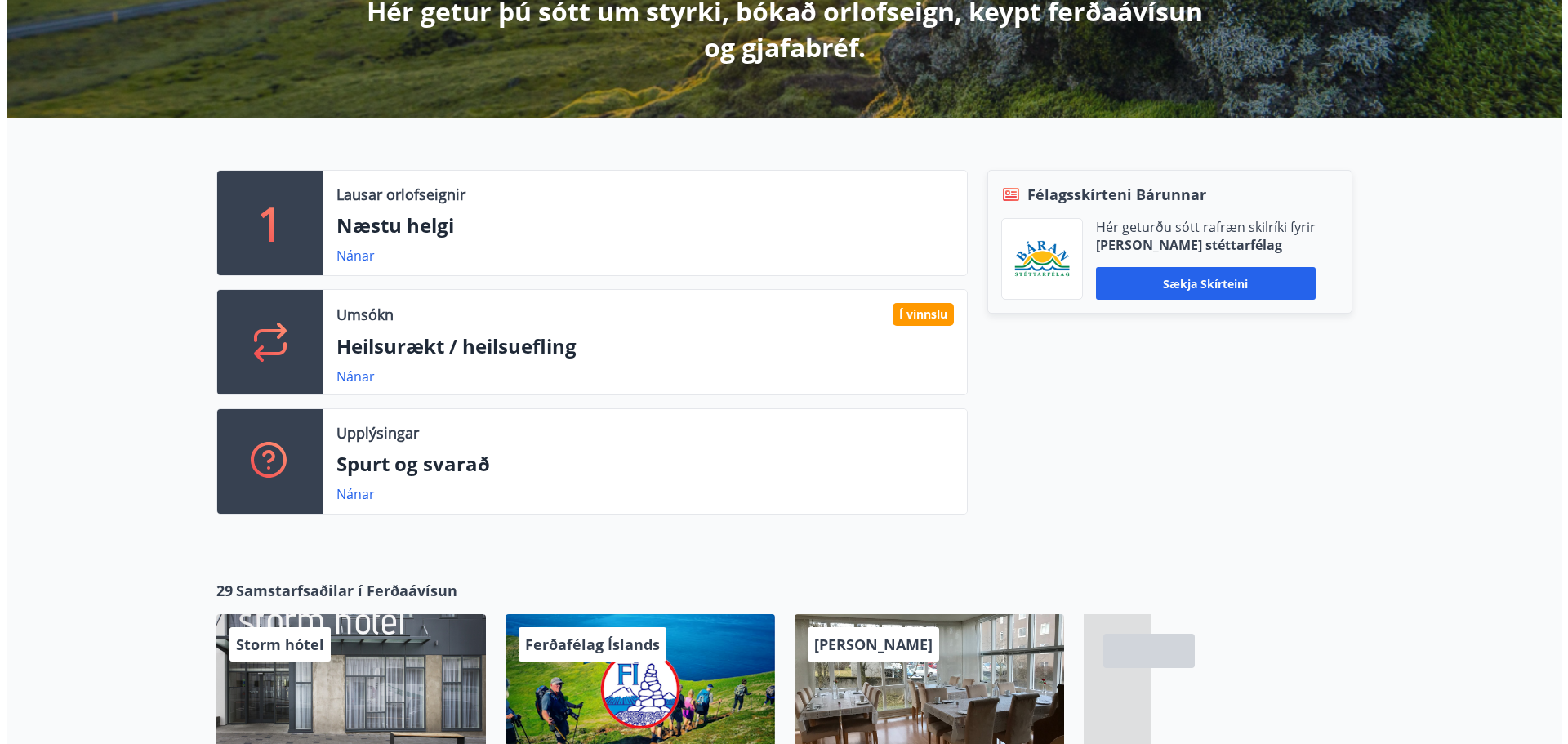
scroll to position [327, 0]
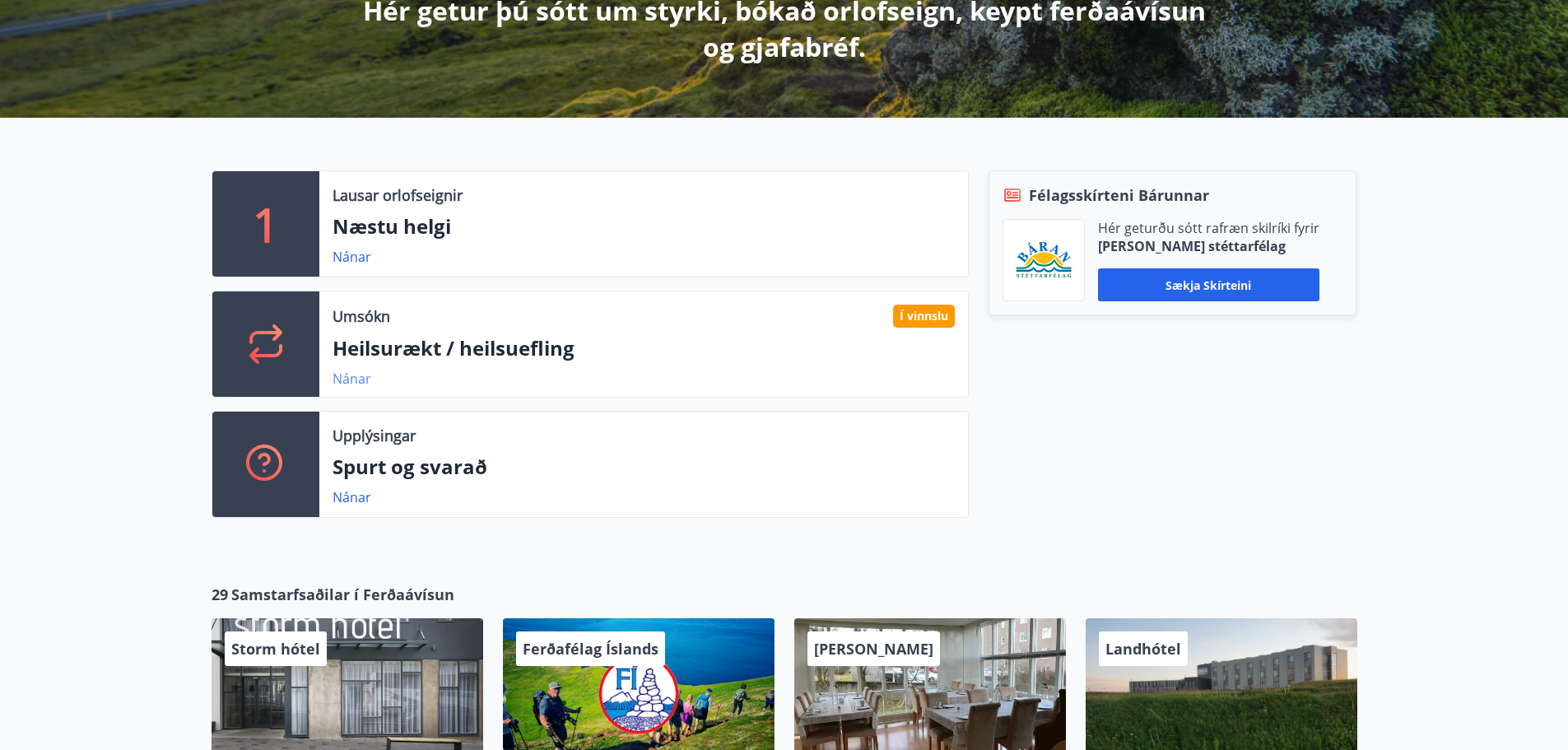
click at [357, 376] on link "Nánar" at bounding box center [352, 378] width 39 height 18
